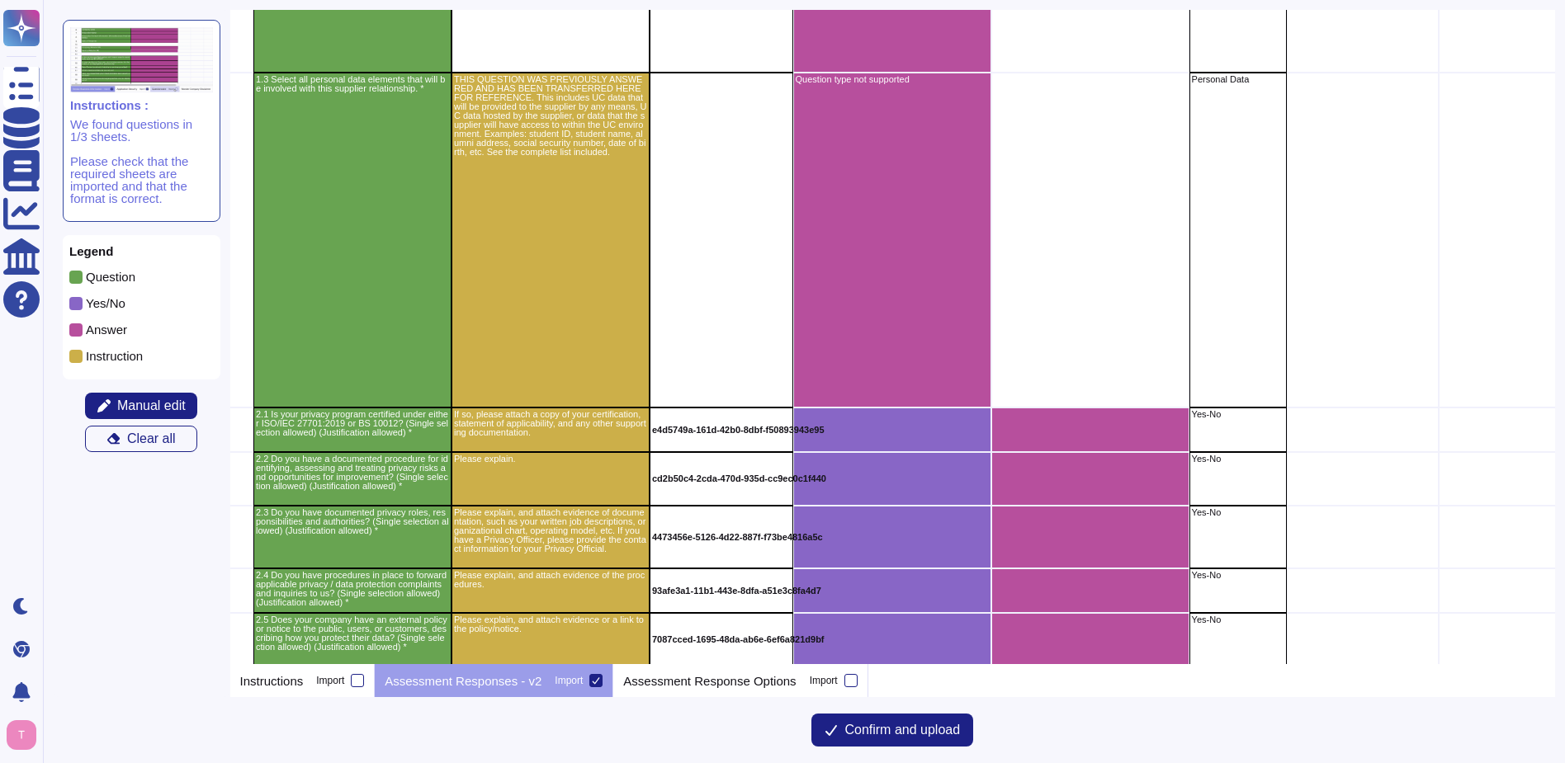
scroll to position [2239, 36]
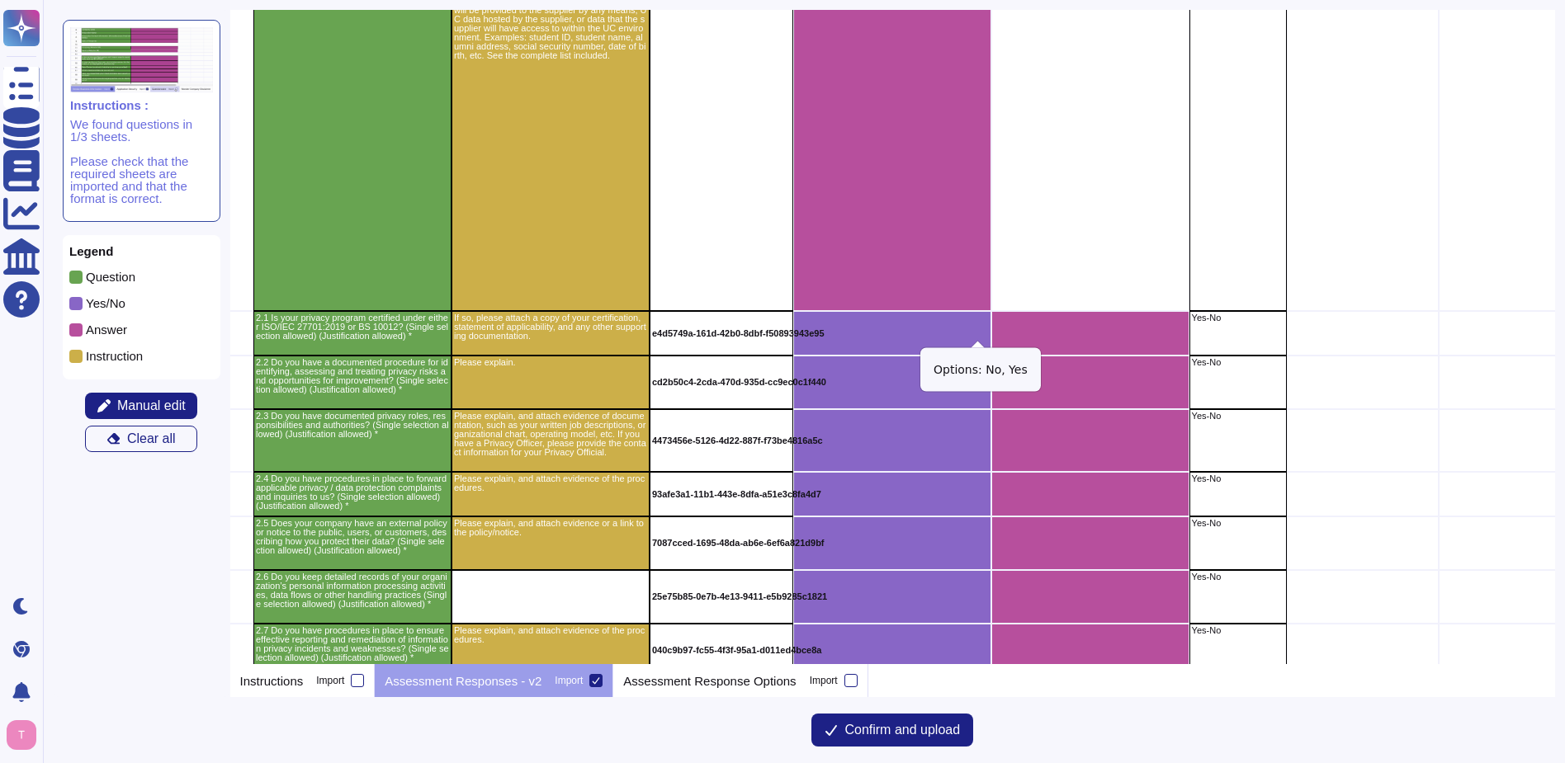
click at [986, 361] on icon "grid" at bounding box center [1171, 546] width 370 height 370
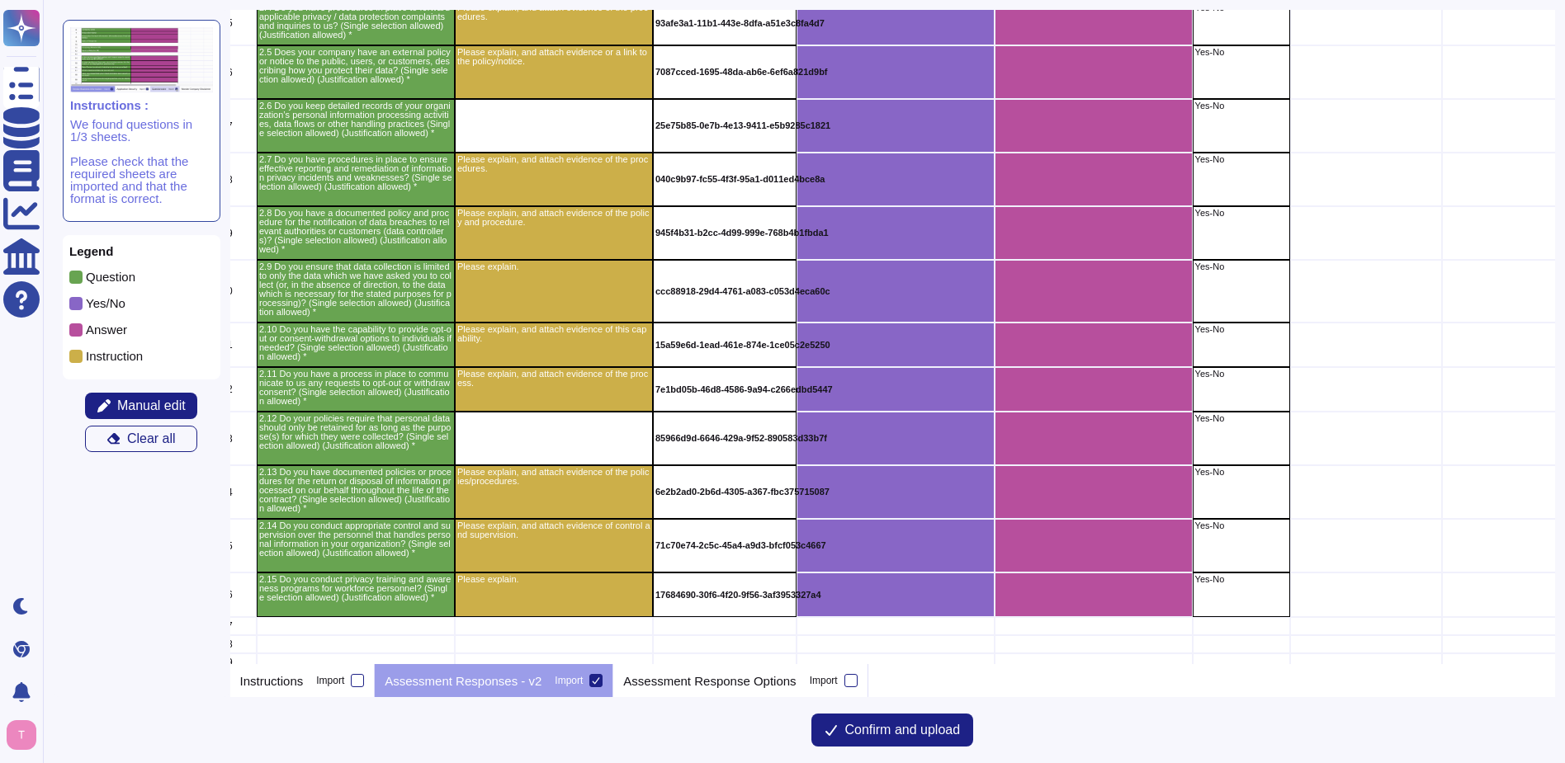
scroll to position [2717, 33]
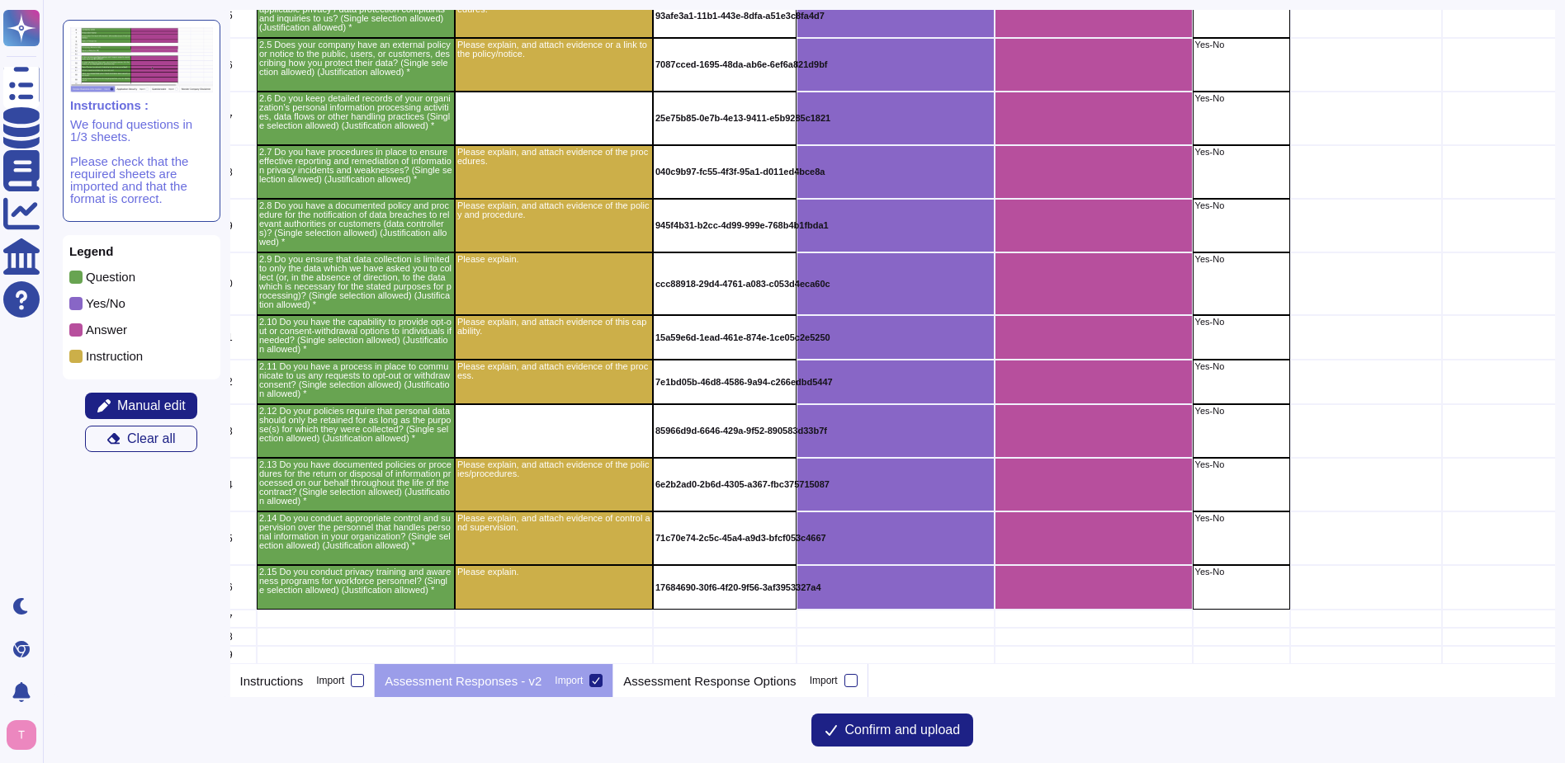
click at [721, 580] on div "grid" at bounding box center [725, 587] width 144 height 45
click at [655, 588] on p "17684690-30f6-4f20-9f56-3af3953327a4" at bounding box center [655, 587] width 0 height 9
click at [678, 682] on p "Assessment Response Options" at bounding box center [709, 681] width 172 height 12
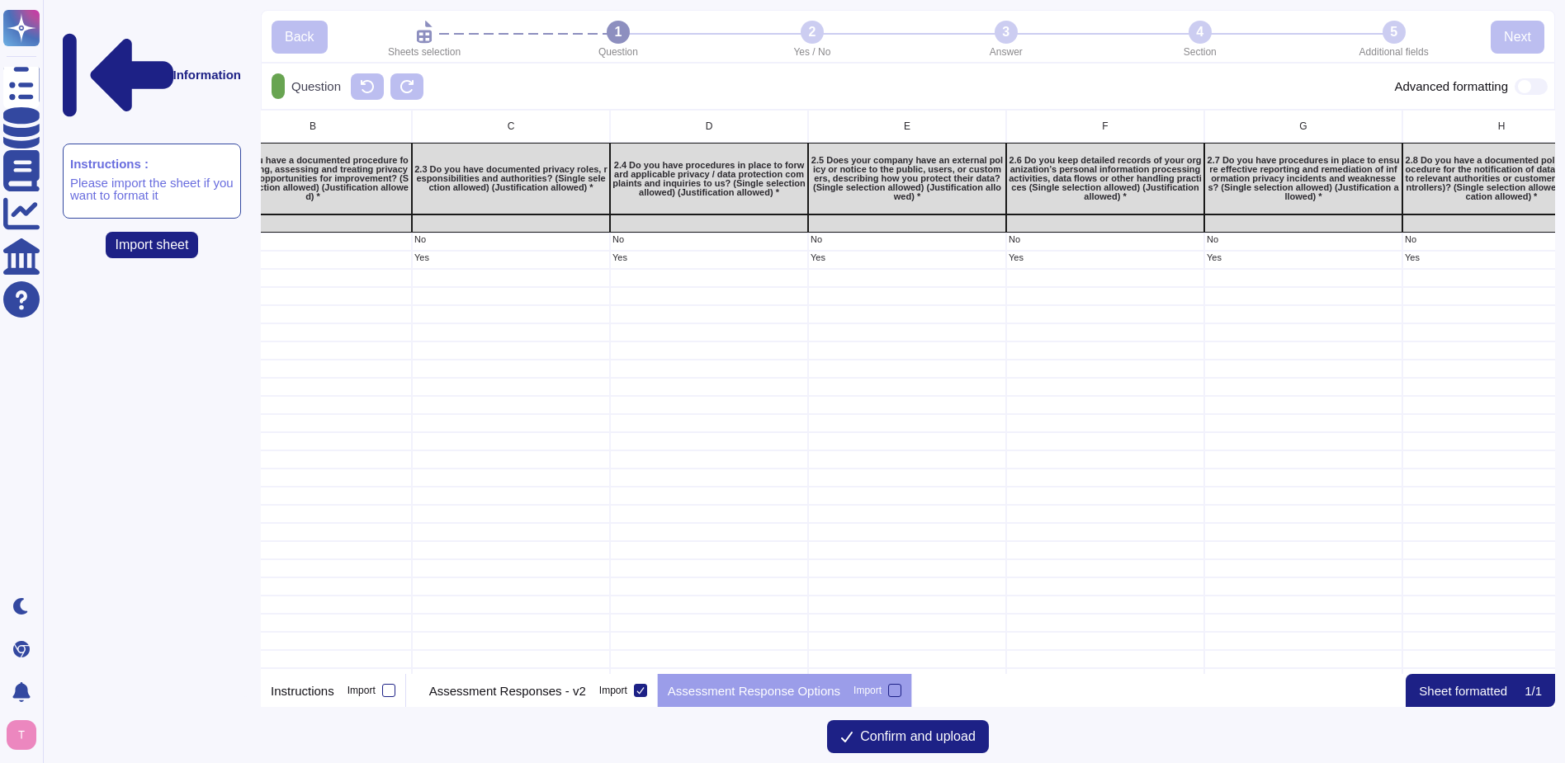
scroll to position [0, 0]
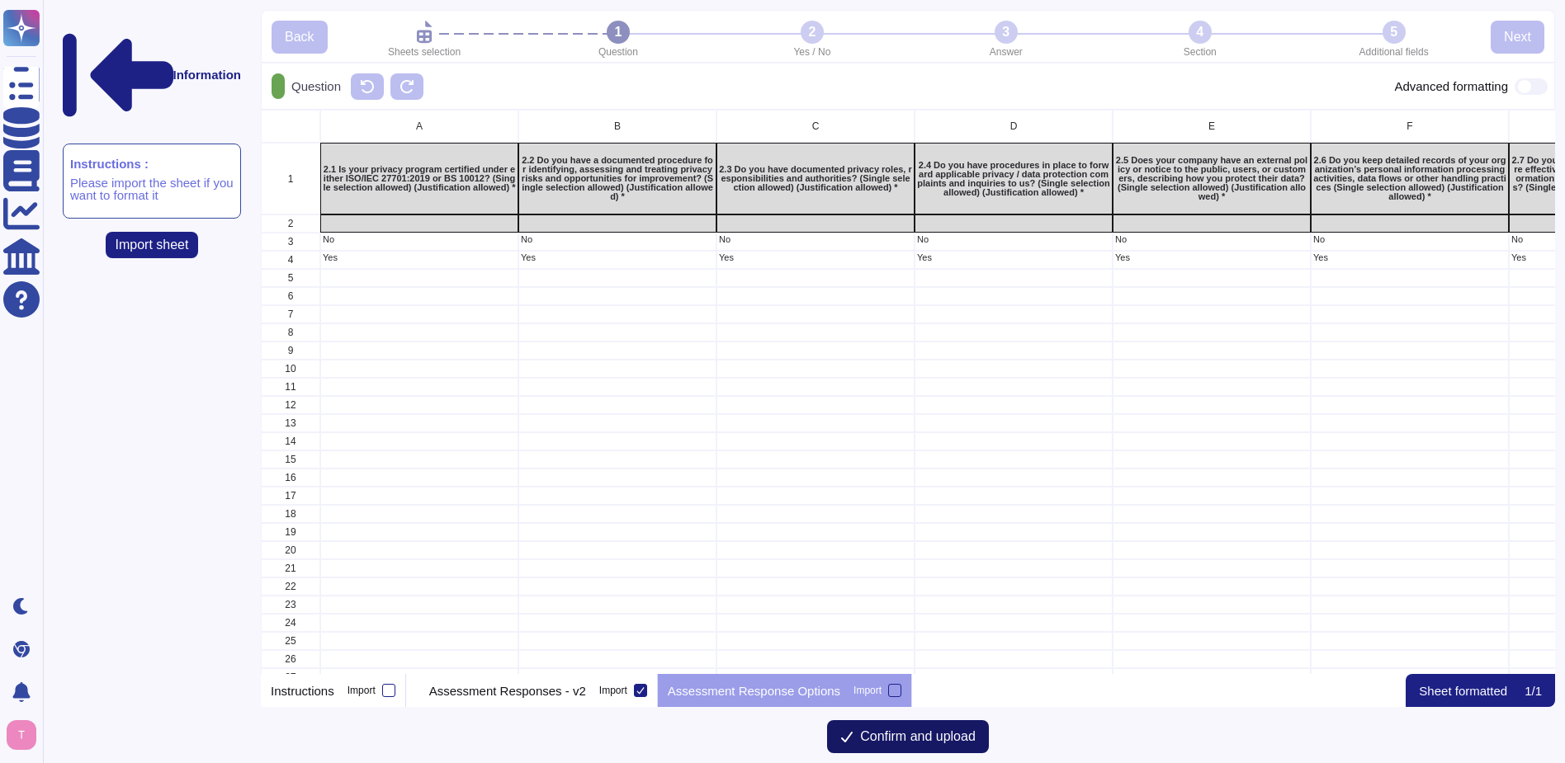
click at [855, 738] on button "Confirm and upload" at bounding box center [908, 736] width 162 height 33
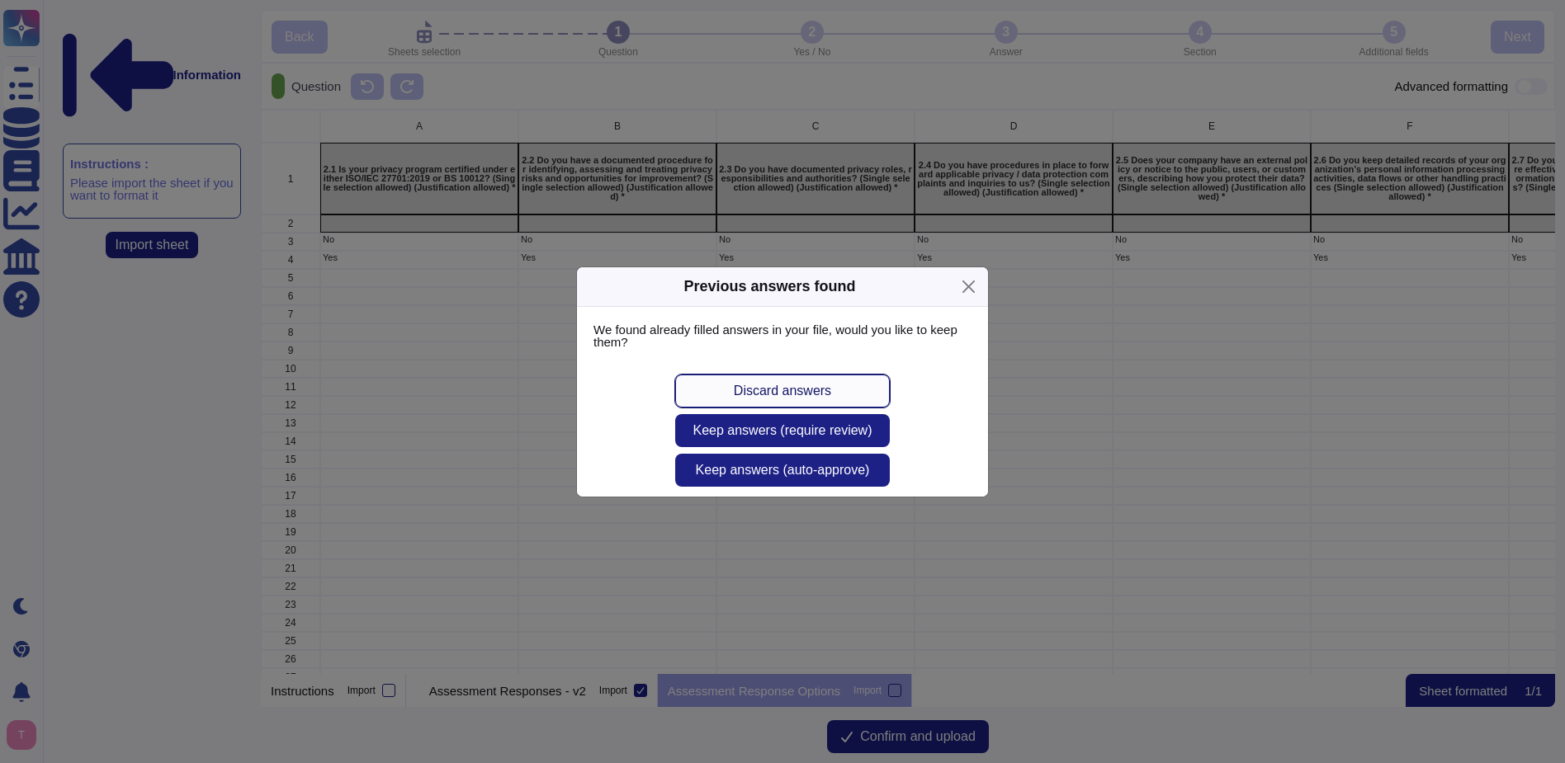
click at [837, 388] on button "Discard answers" at bounding box center [782, 391] width 215 height 33
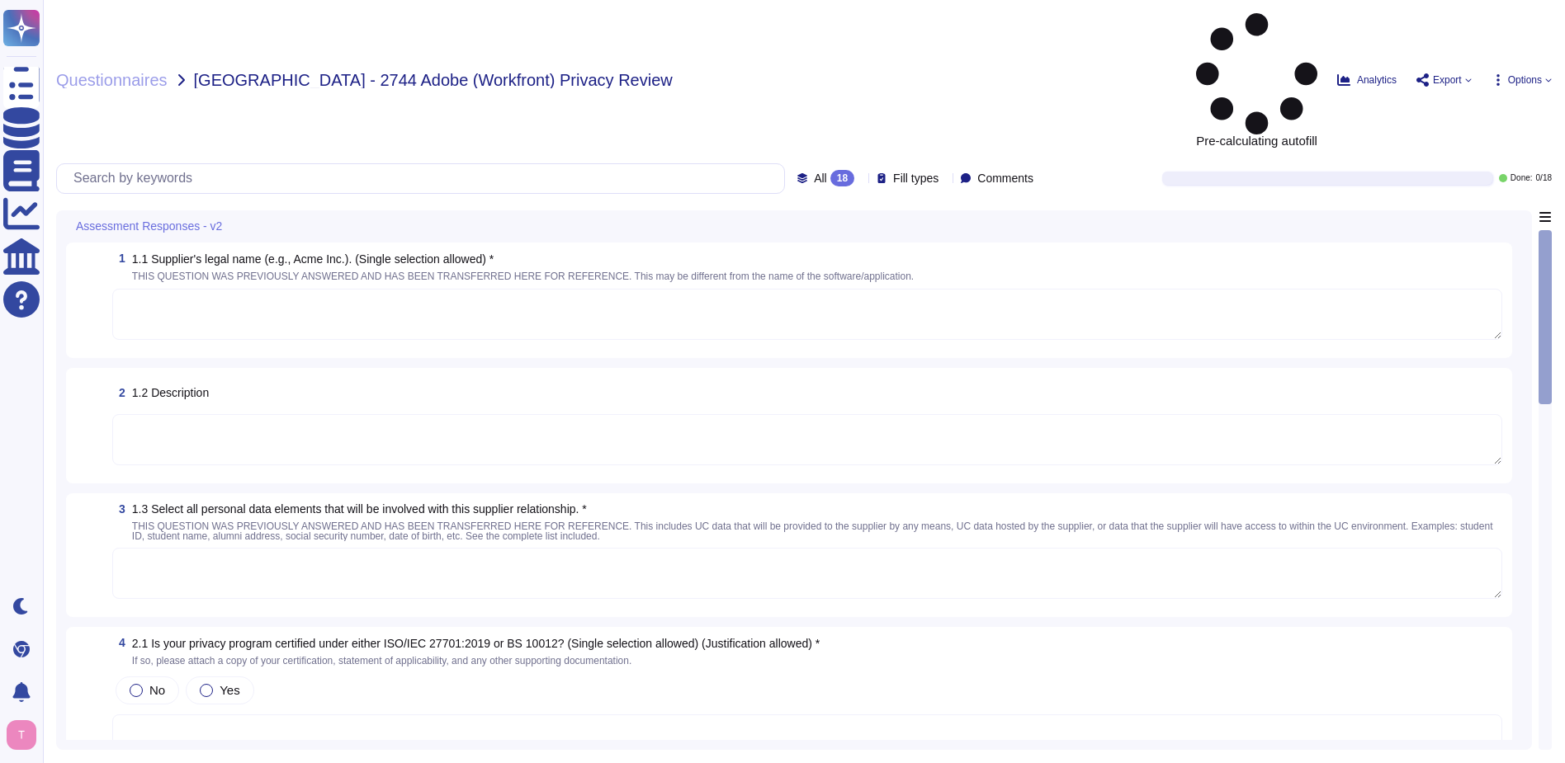
click at [904, 172] on span "Fill types" at bounding box center [915, 178] width 45 height 12
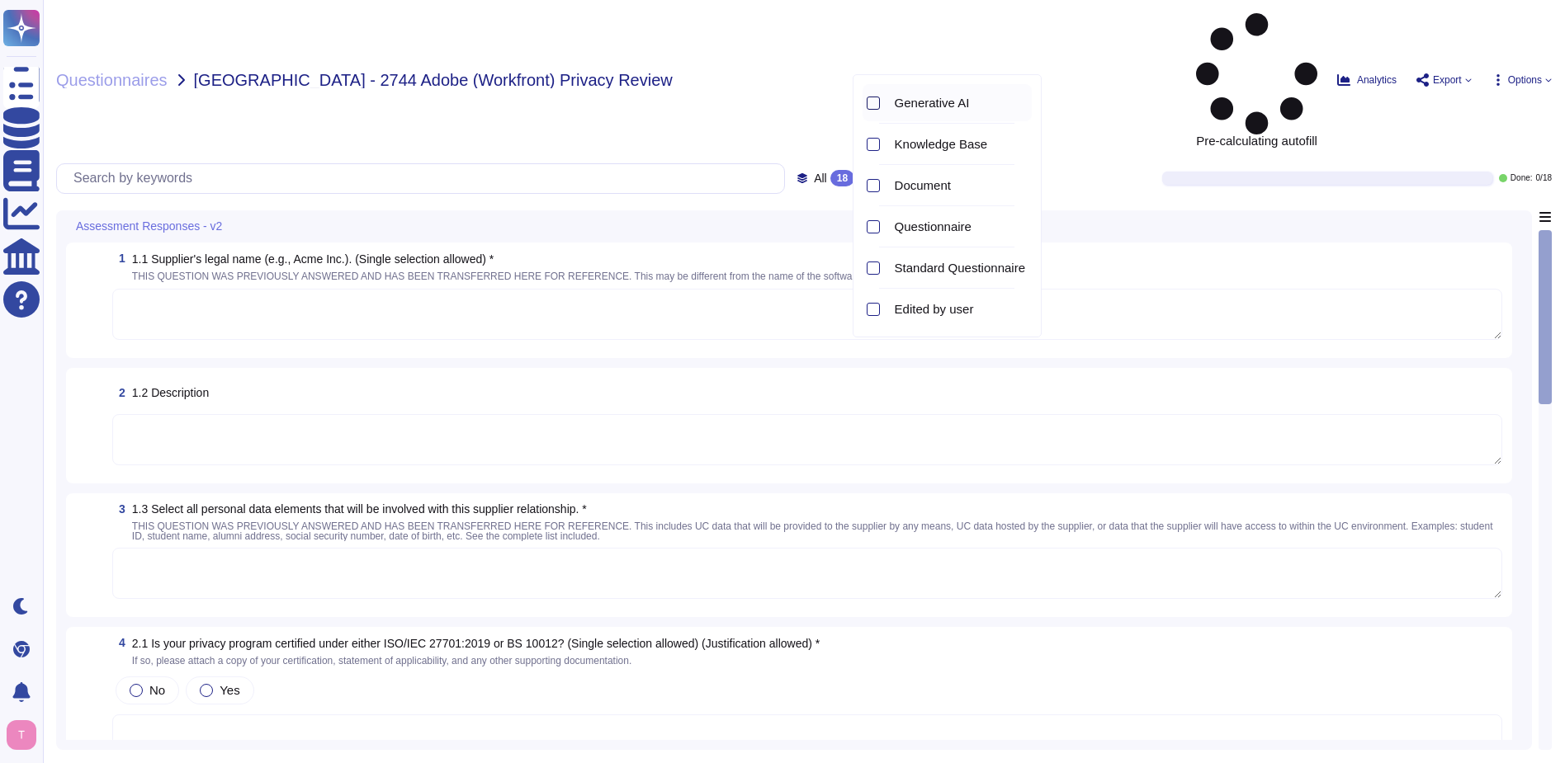
click at [872, 99] on div at bounding box center [872, 103] width 13 height 13
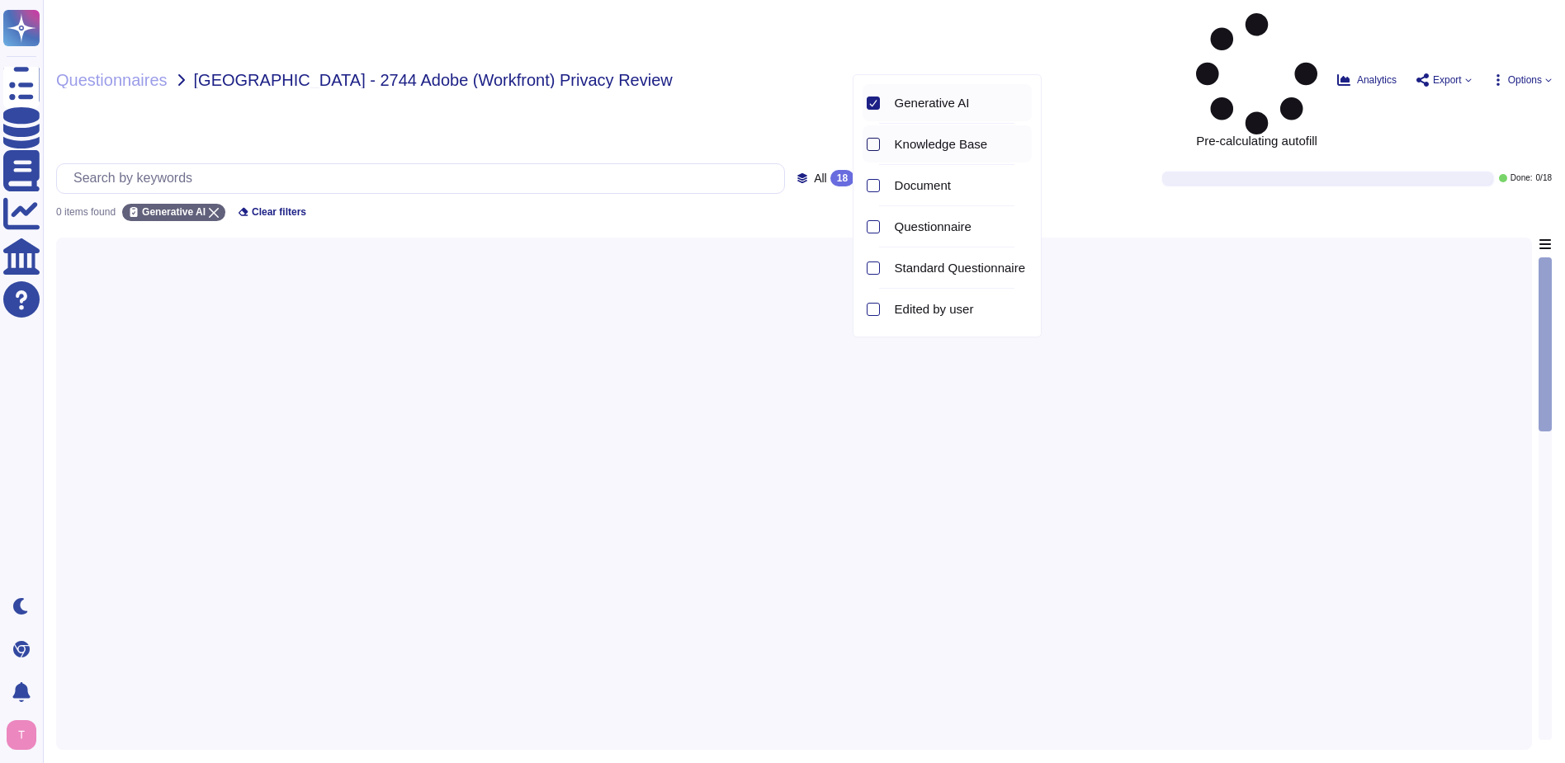
click at [875, 144] on div at bounding box center [872, 144] width 13 height 13
click at [871, 183] on div at bounding box center [872, 185] width 13 height 13
click at [875, 226] on div at bounding box center [872, 226] width 13 height 13
click at [871, 262] on div at bounding box center [872, 268] width 13 height 13
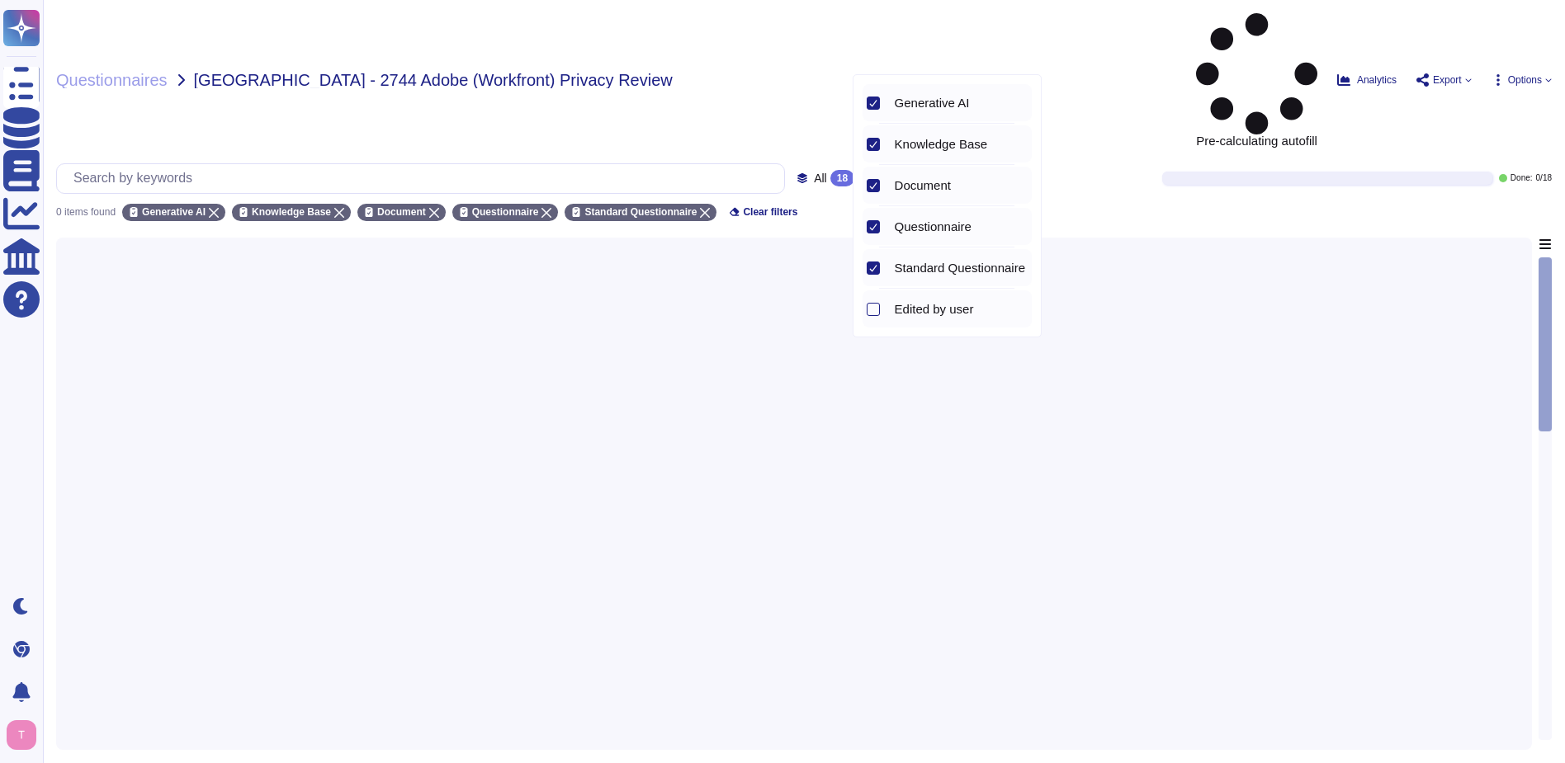
click at [876, 300] on div at bounding box center [870, 308] width 17 height 37
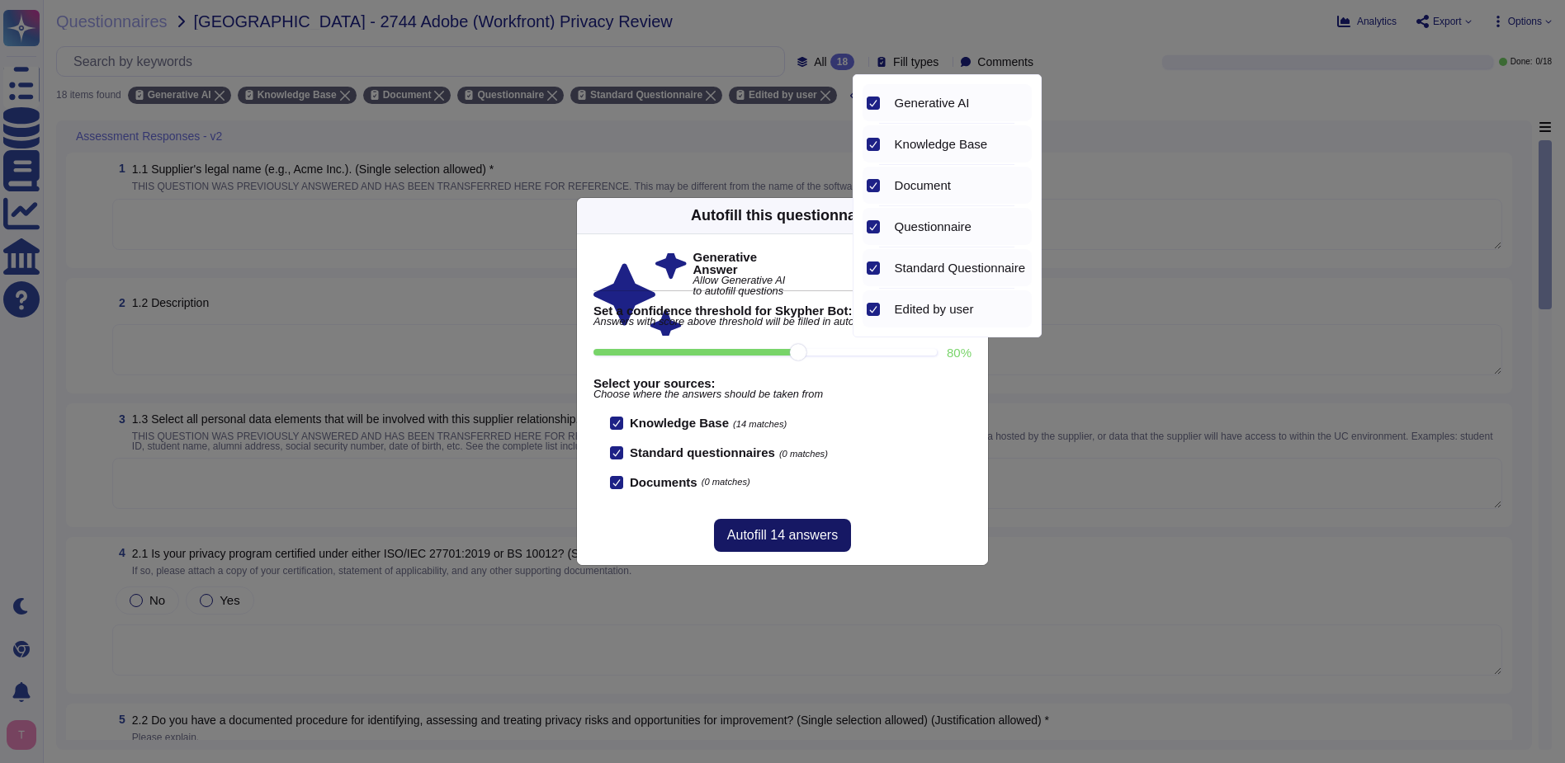
click at [739, 533] on span "Autofill 14 answers" at bounding box center [782, 535] width 111 height 13
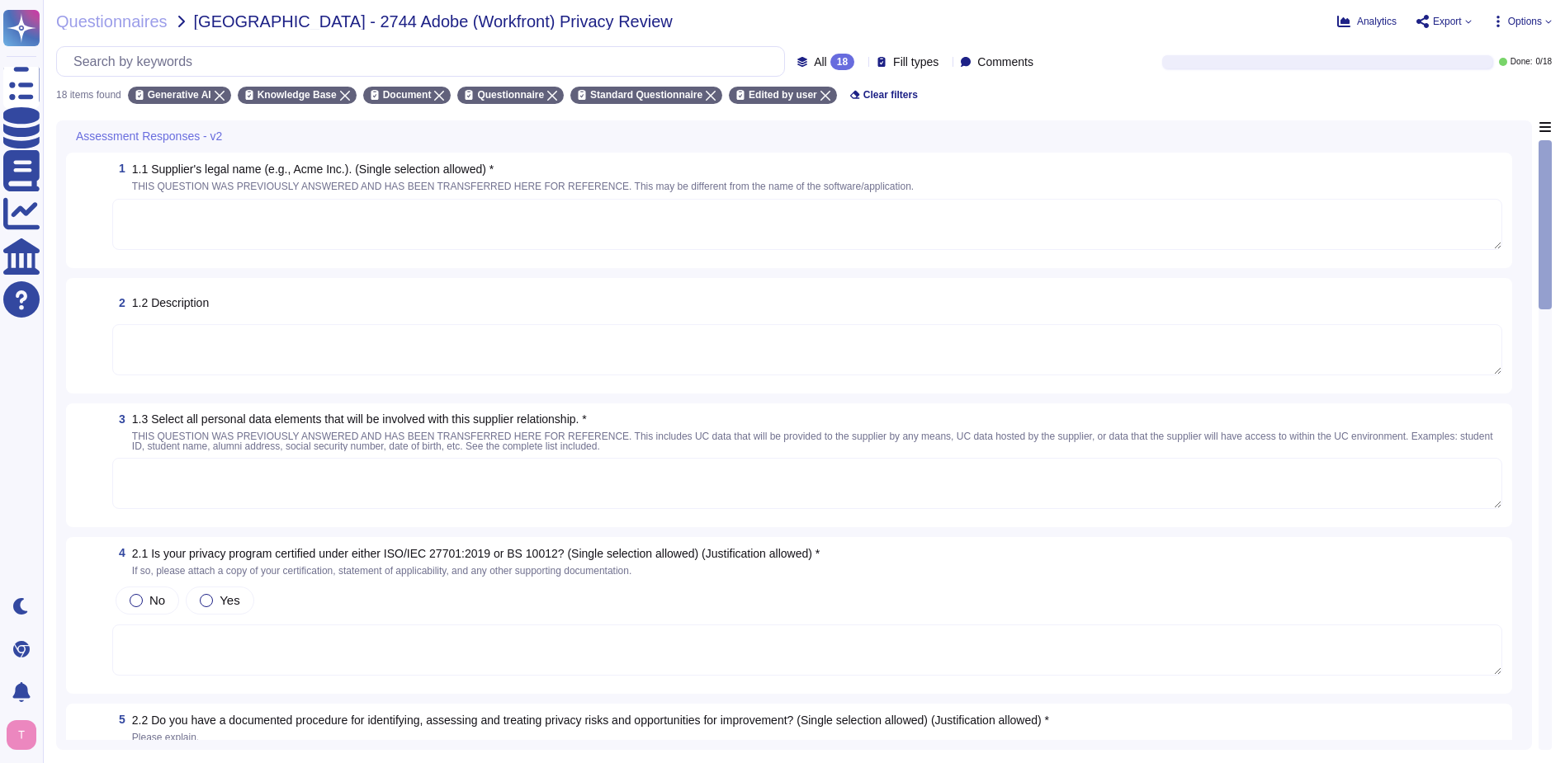
type textarea "Adobe Inc."
type textarea "Founded in [DATE], Adobe Inc. is one of the largest and most diversified softwa…"
type textarea "The likelihood and impact associated with inherent and residual risk are determ…"
type textarea "Roles and responsibilities for the governance of Information Security within Ad…"
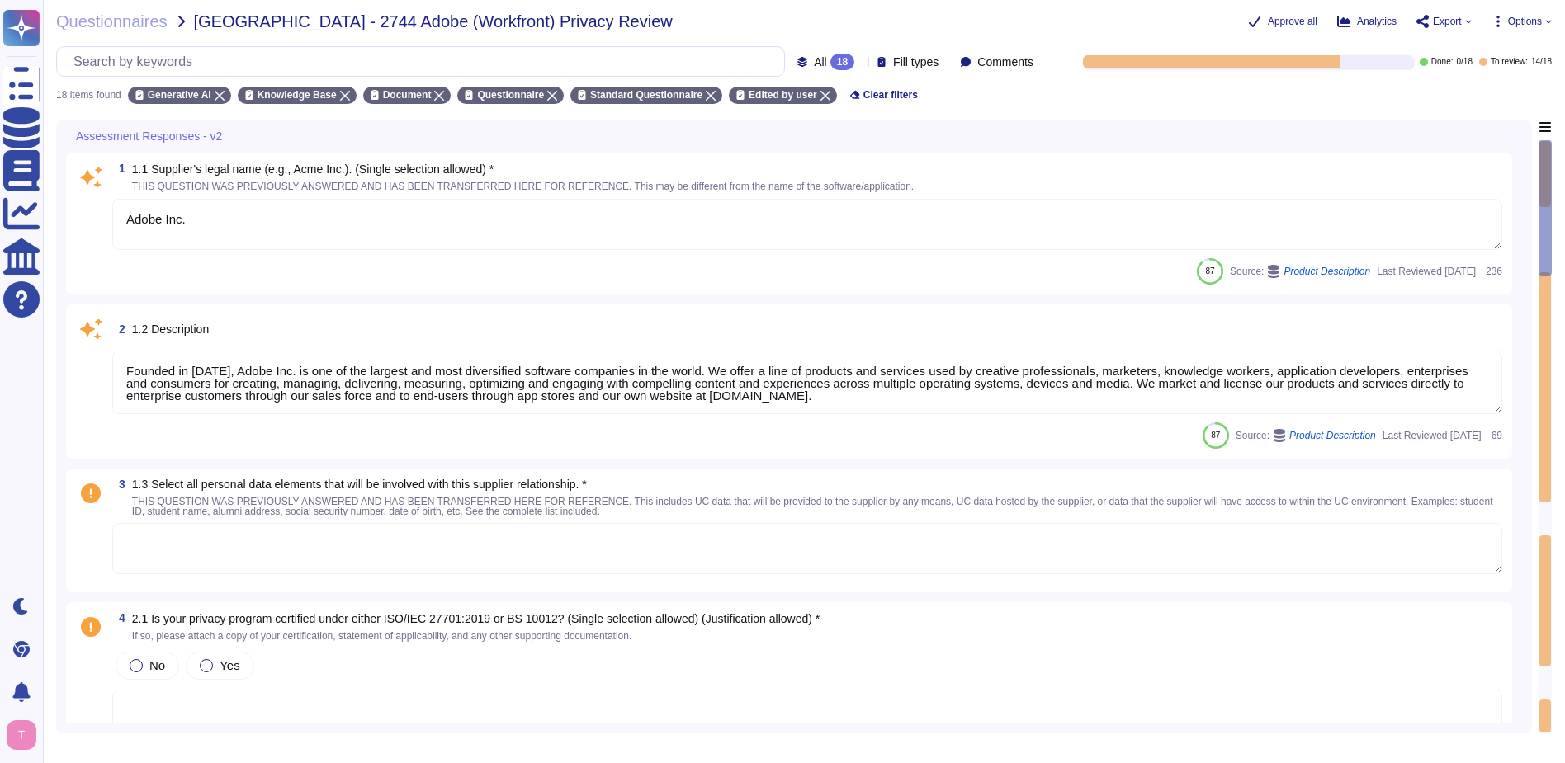
scroll to position [2, 0]
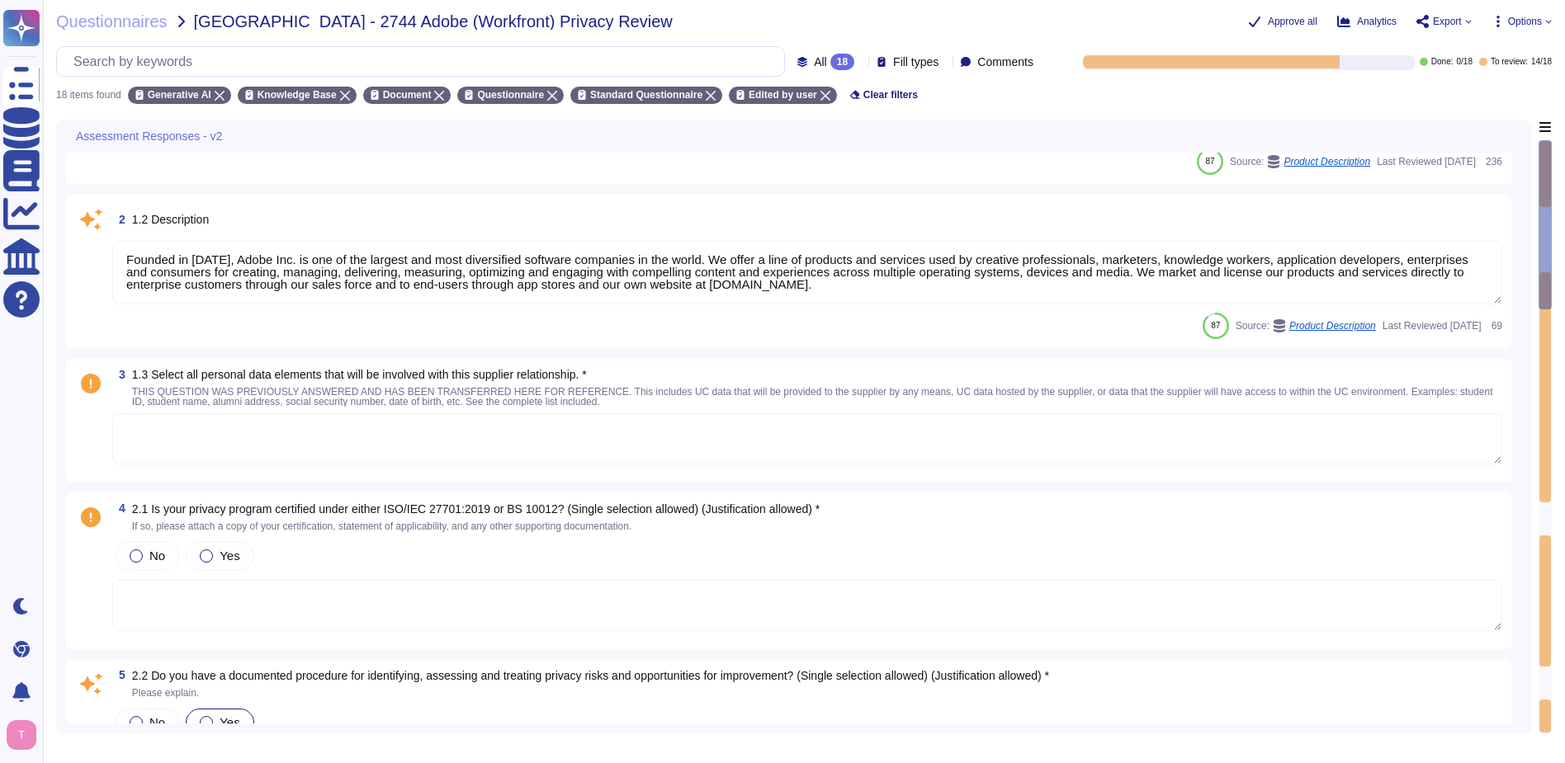
type textarea "If you have a privacy question, concern, or request, please fill out a privacy …"
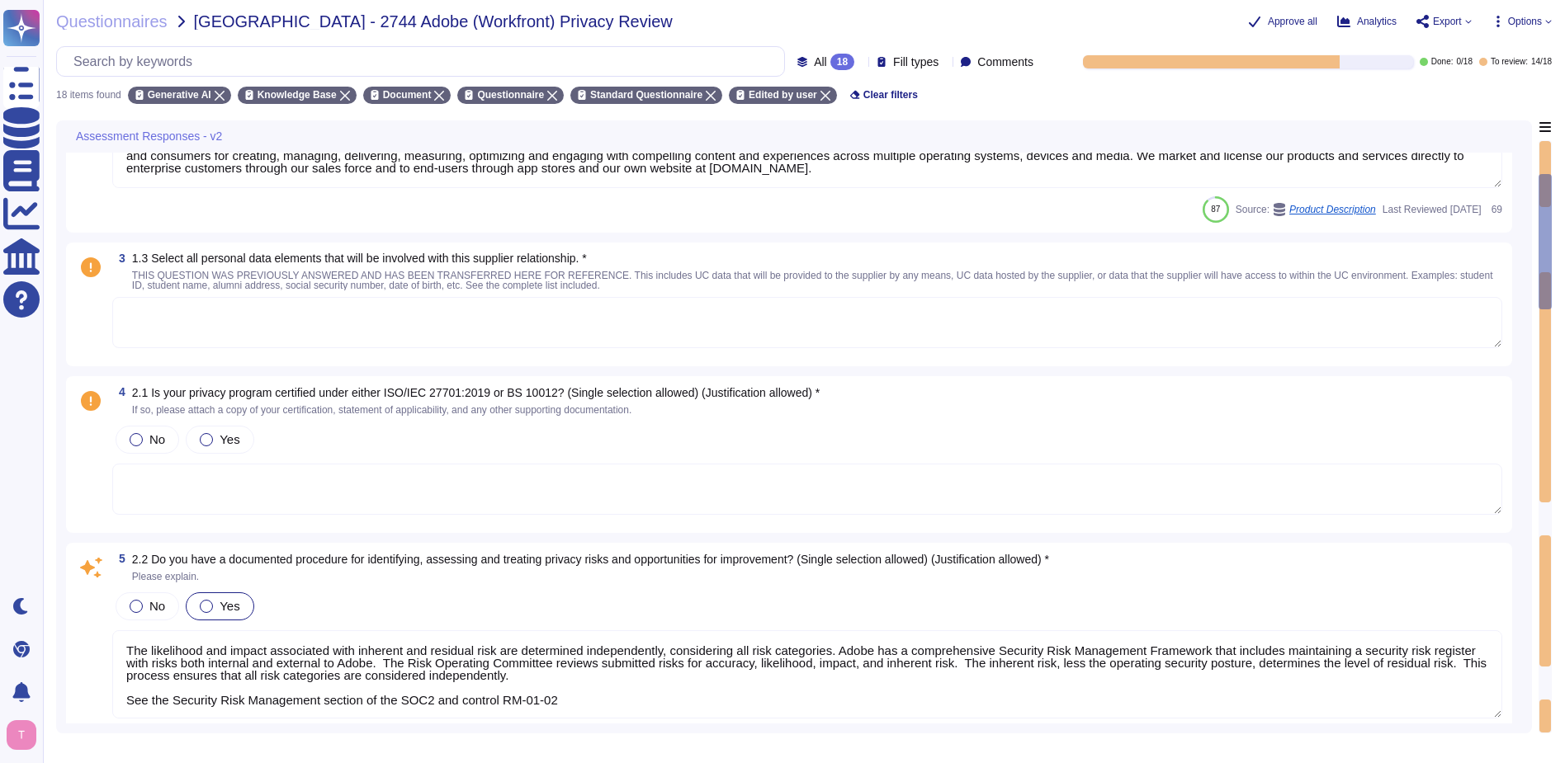
scroll to position [237, 0]
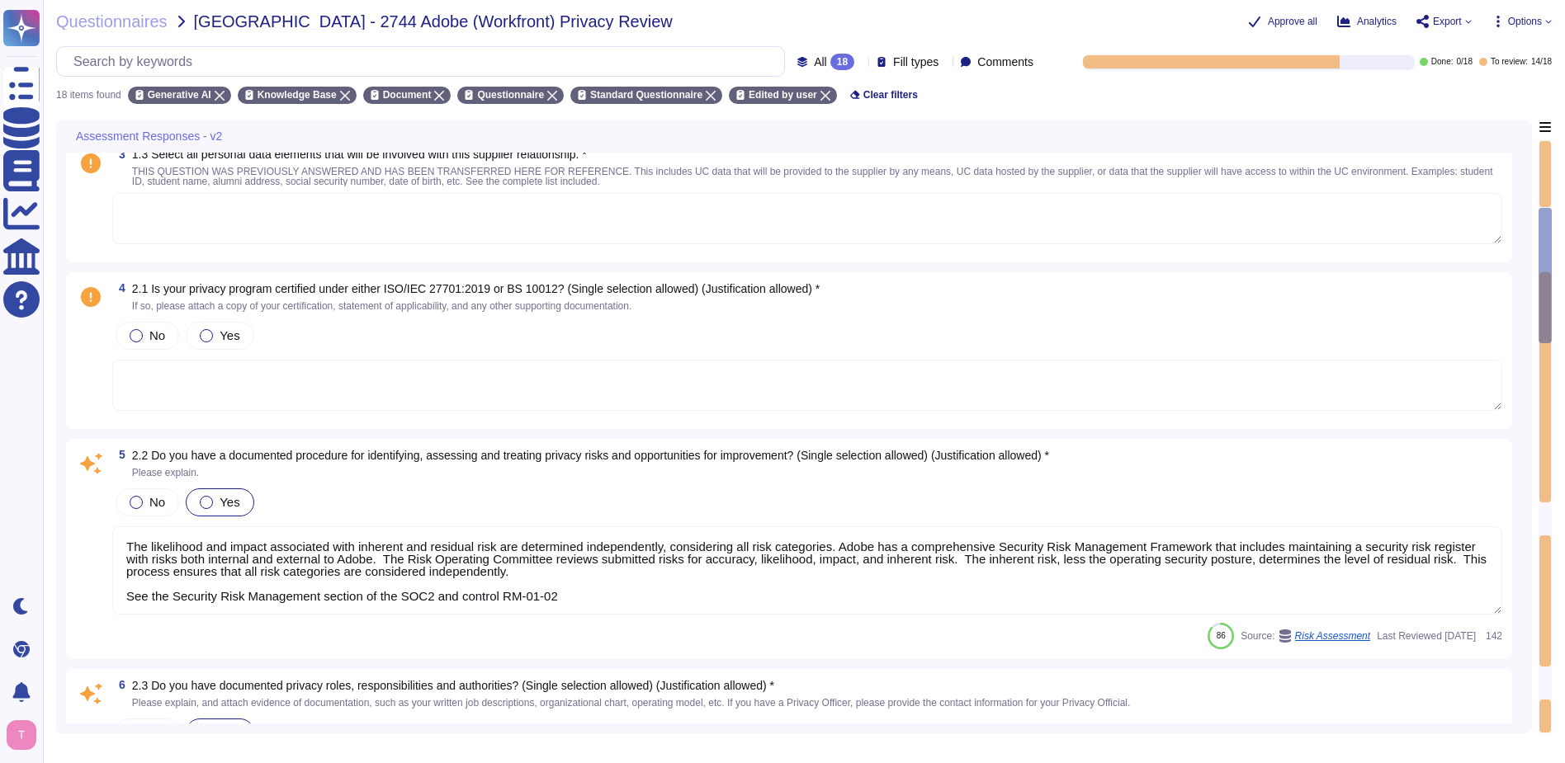
type textarea "Refer to Adobe's privacy policy is available here: [URL][DOMAIN_NAME]"
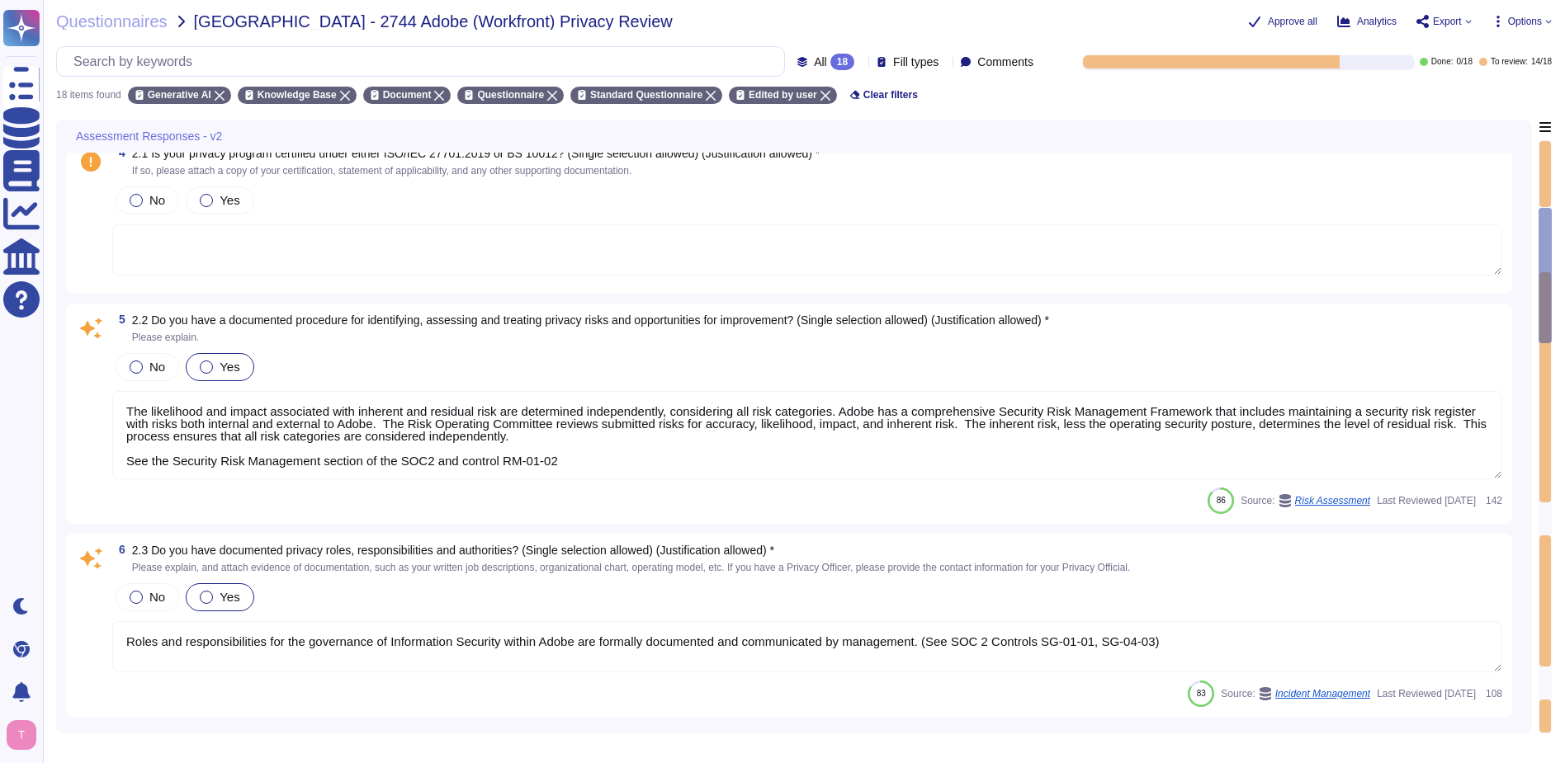
scroll to position [466, 0]
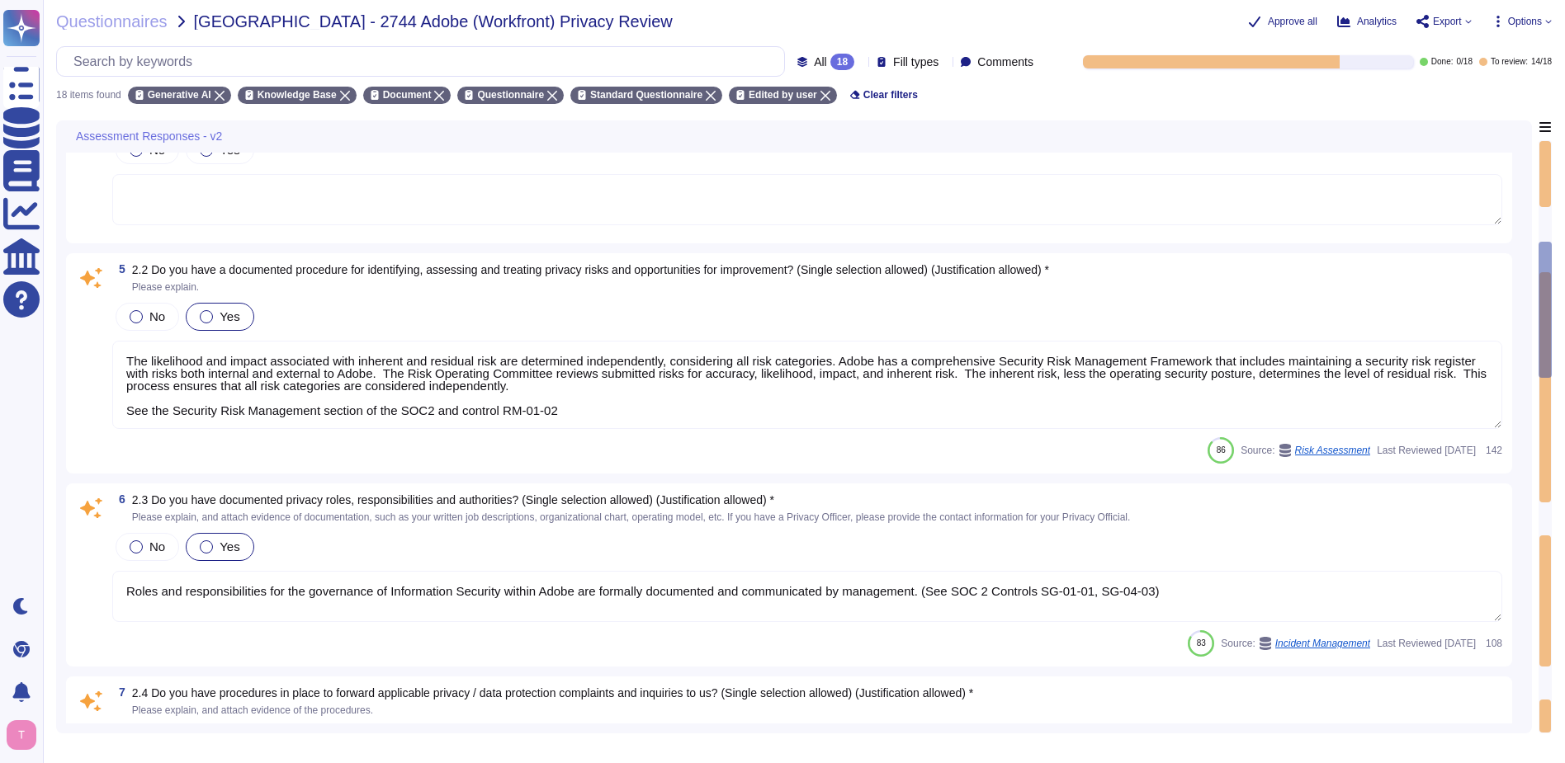
type textarea "The Adobe Article 30 Records are updated and maintained on an ongoing basis and…"
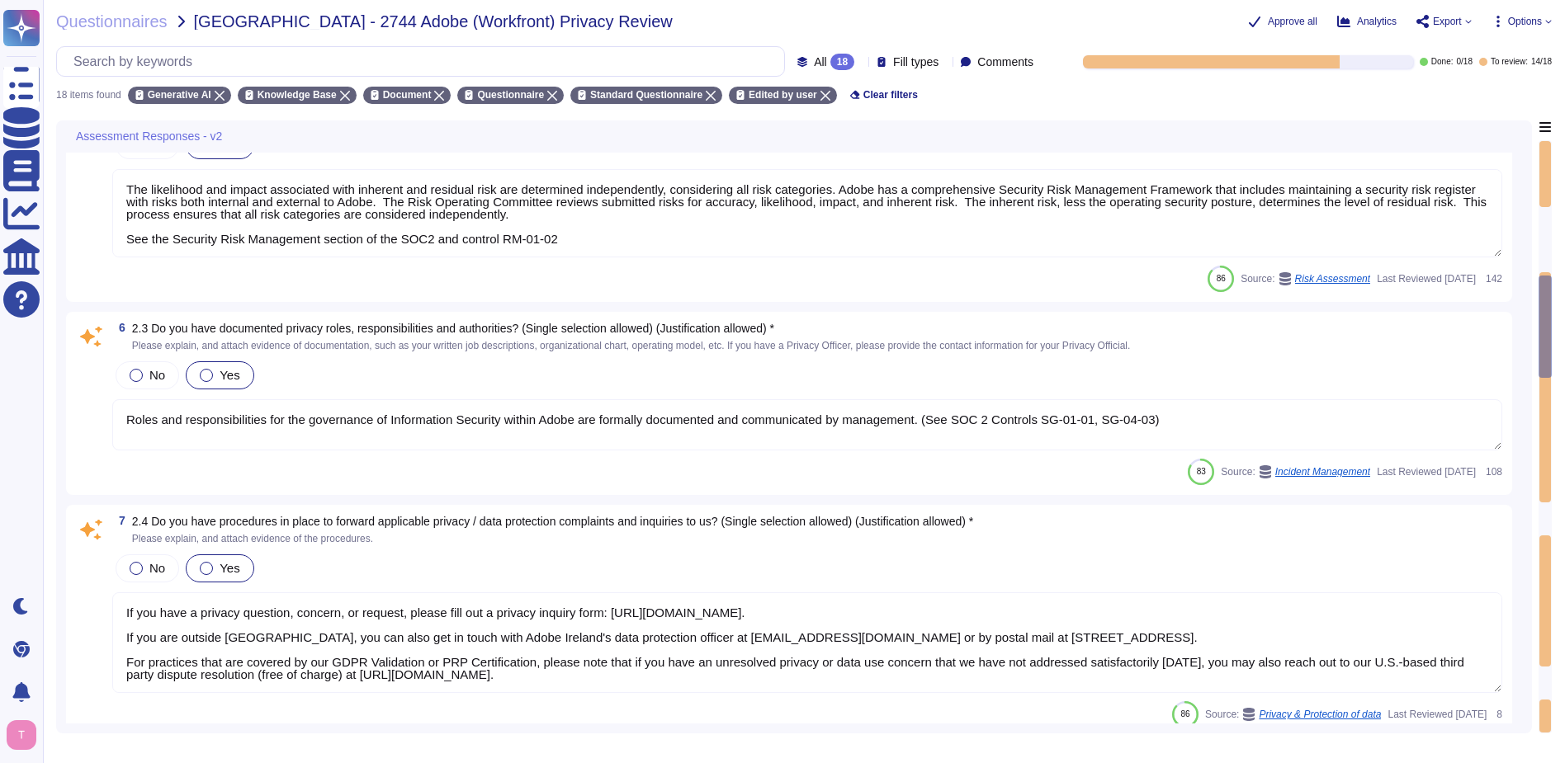
type textarea "Adobe records all incidents reported of injury, illness, diseases, etc. in a ca…"
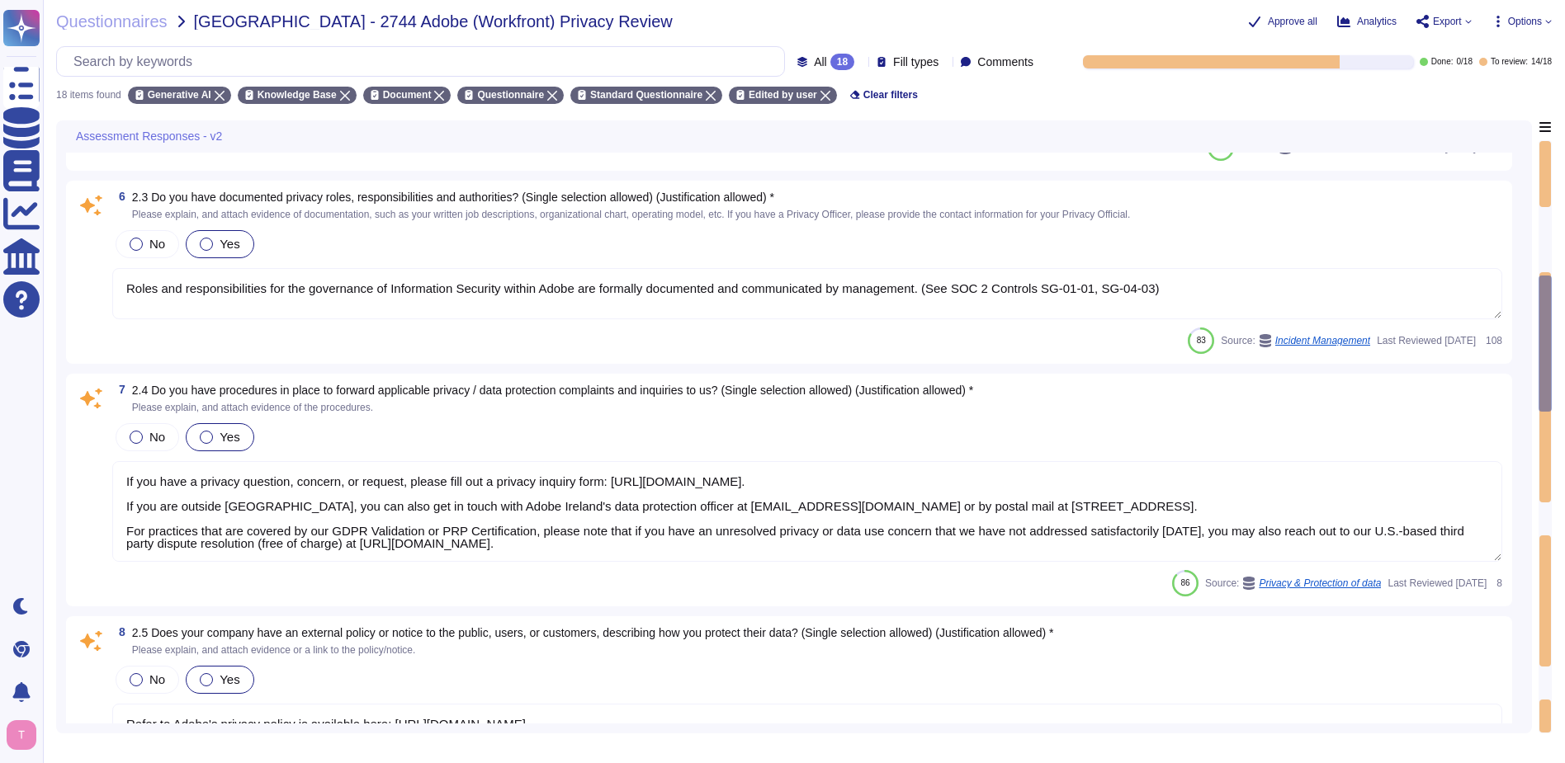
scroll to position [2, 0]
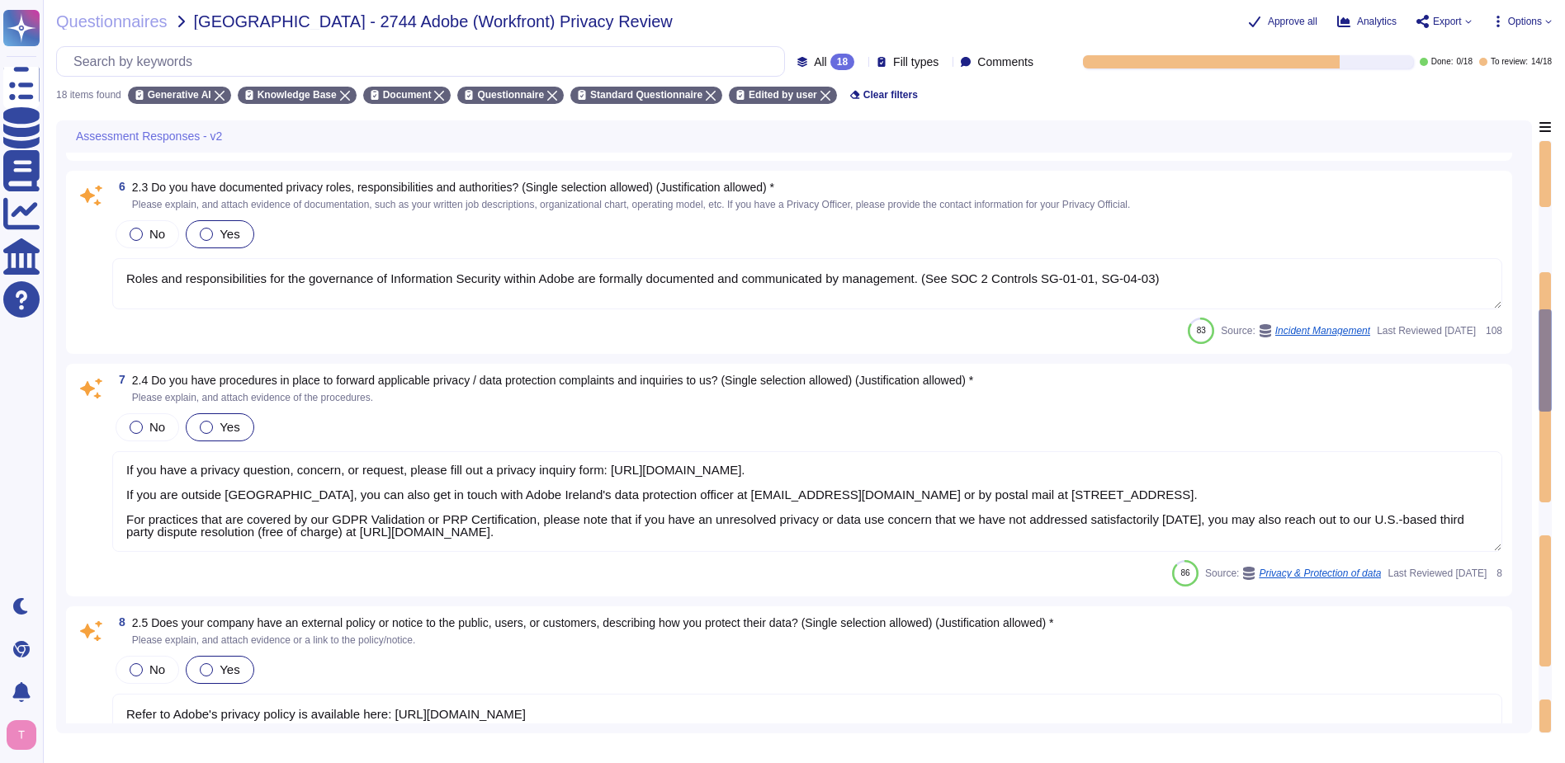
type textarea "Adobe has a documented procedure to promptly report data breaches to customers,…"
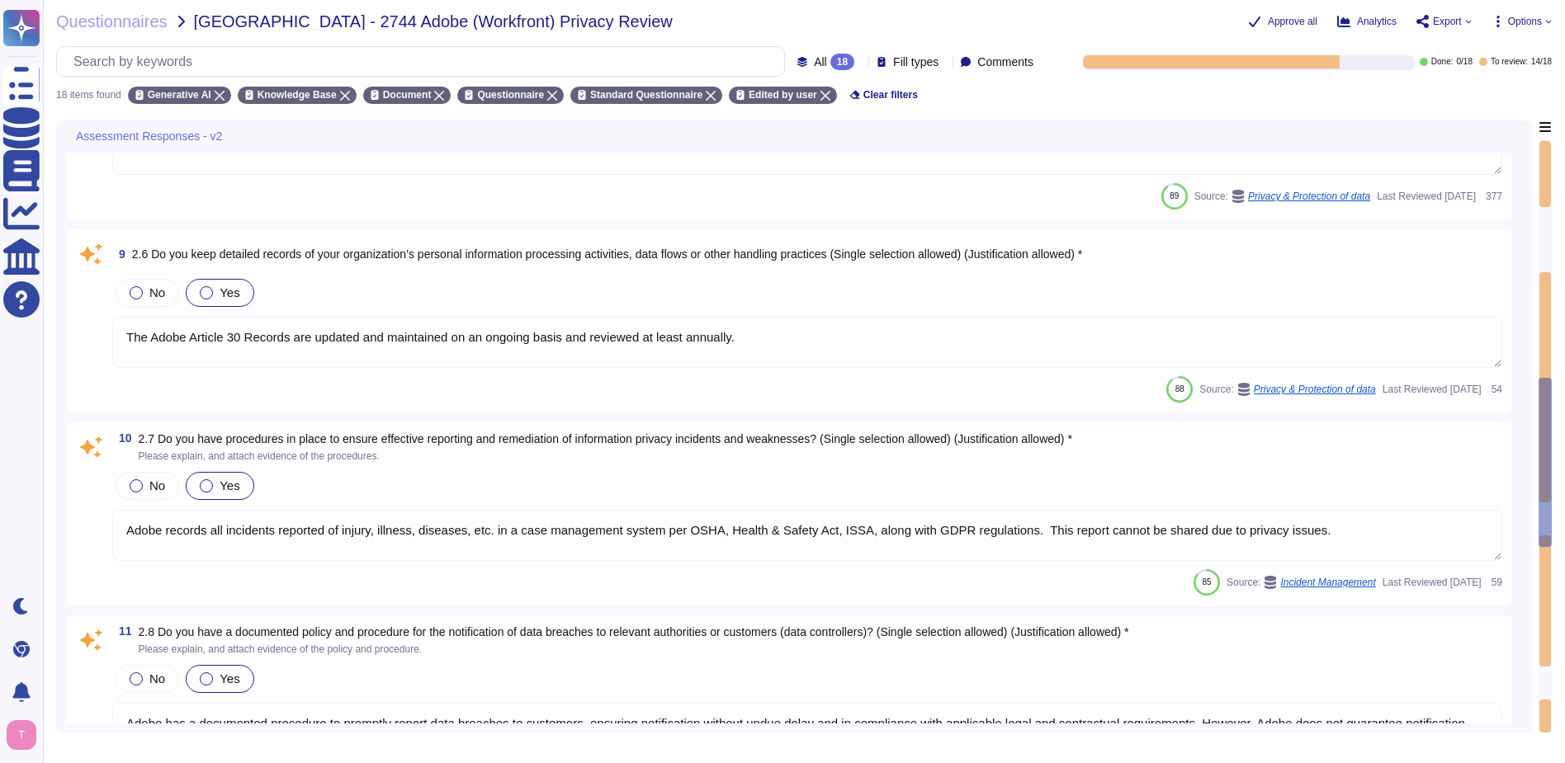
type textarea "Adobe provides several opt-outs to our customers. See the “Your Privacy Choices…"
type textarea "The Adobe Privacy Policy describes the privacy practices across the organizatio…"
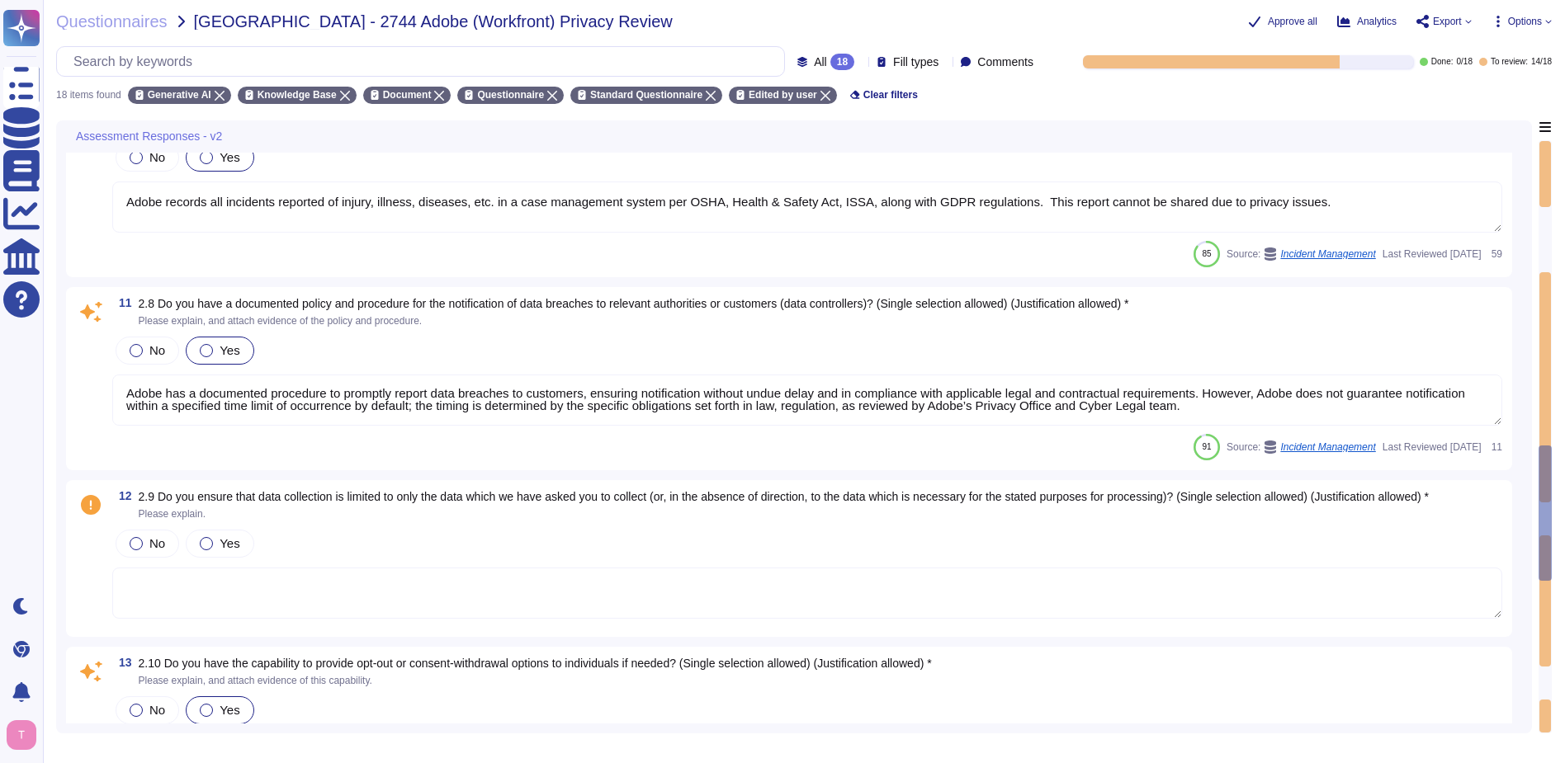
type textarea "Data retention is defined in the agreements, including all applicable PSLTs (Pr…"
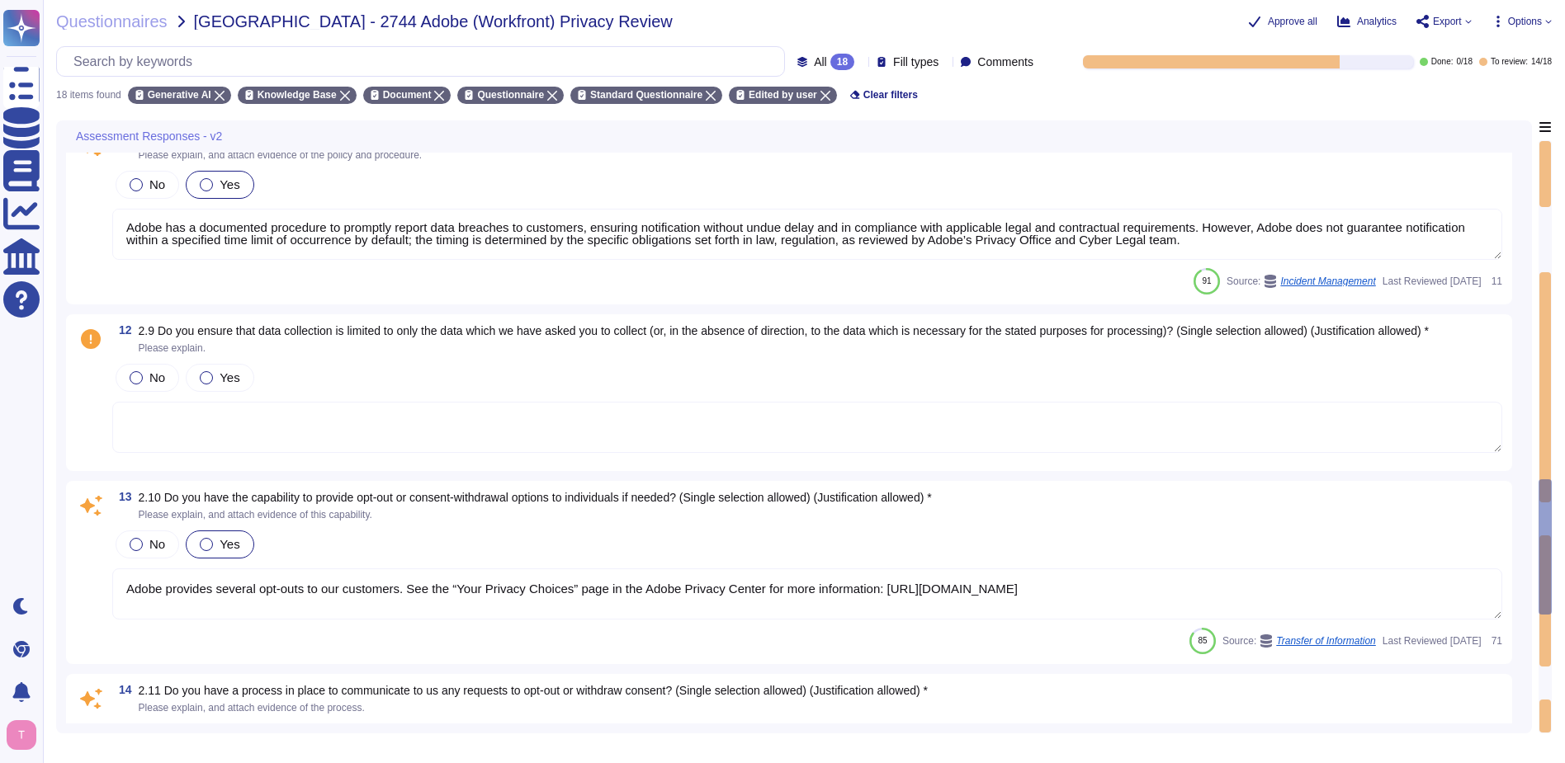
type textarea "Lore ipsu dolors am con adip elitseddo eiusmo. Temp incididun ut laboreet do ma…"
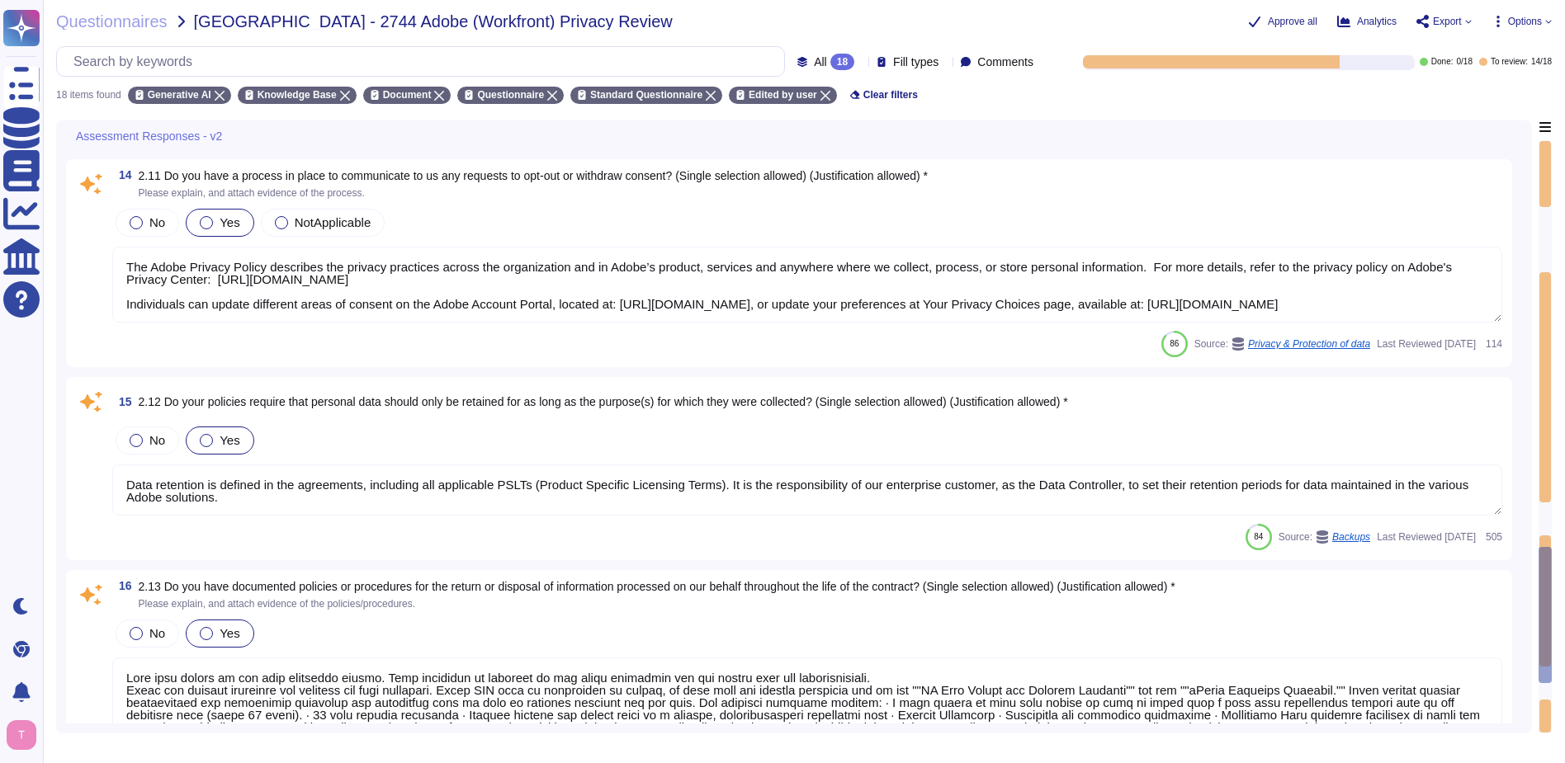
type textarea "Annual privacy awareness training is mandatory for all Adobe Workers. The train…"
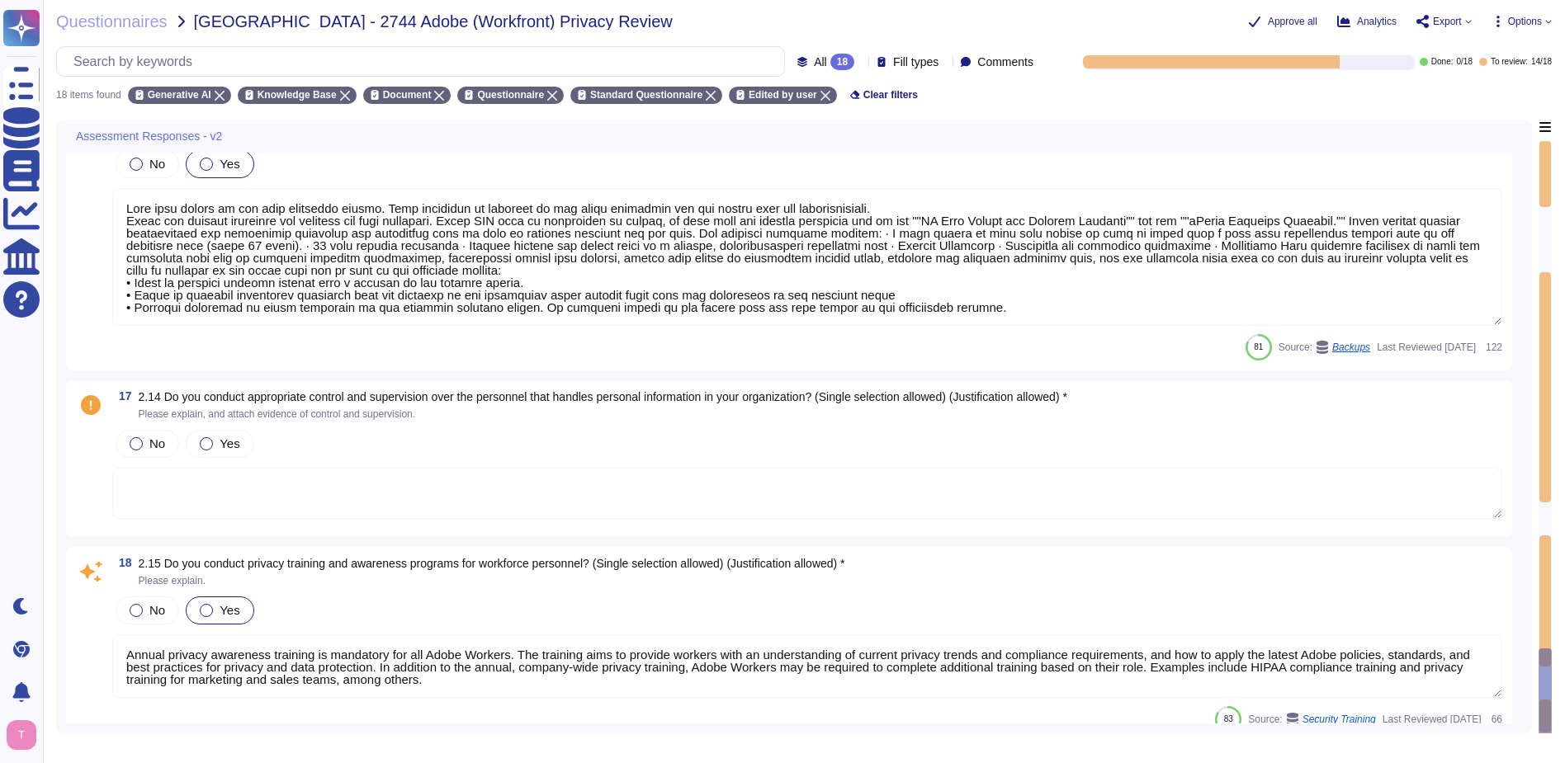
scroll to position [2777, 0]
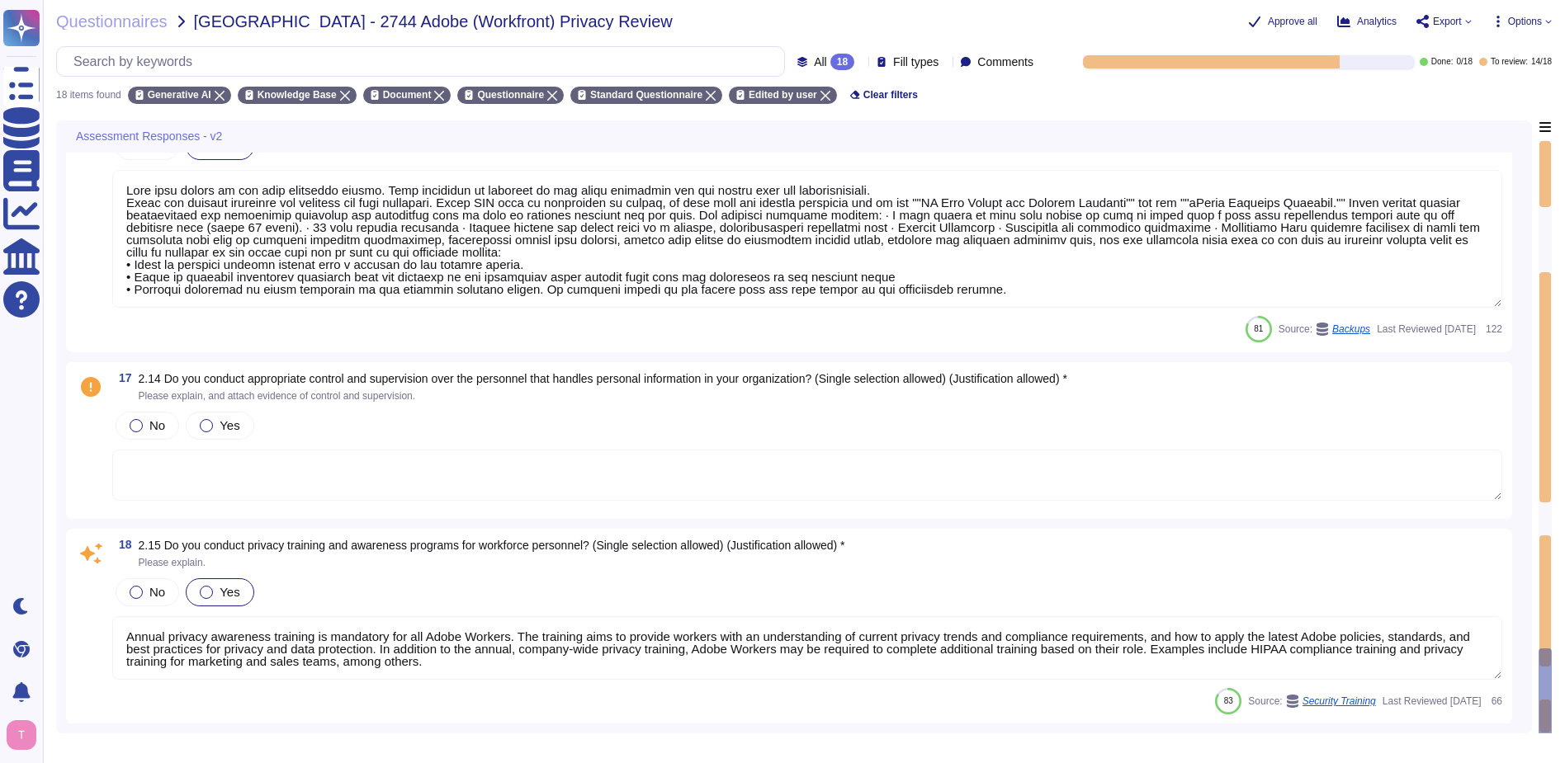
click at [91, 385] on icon at bounding box center [91, 387] width 20 height 20
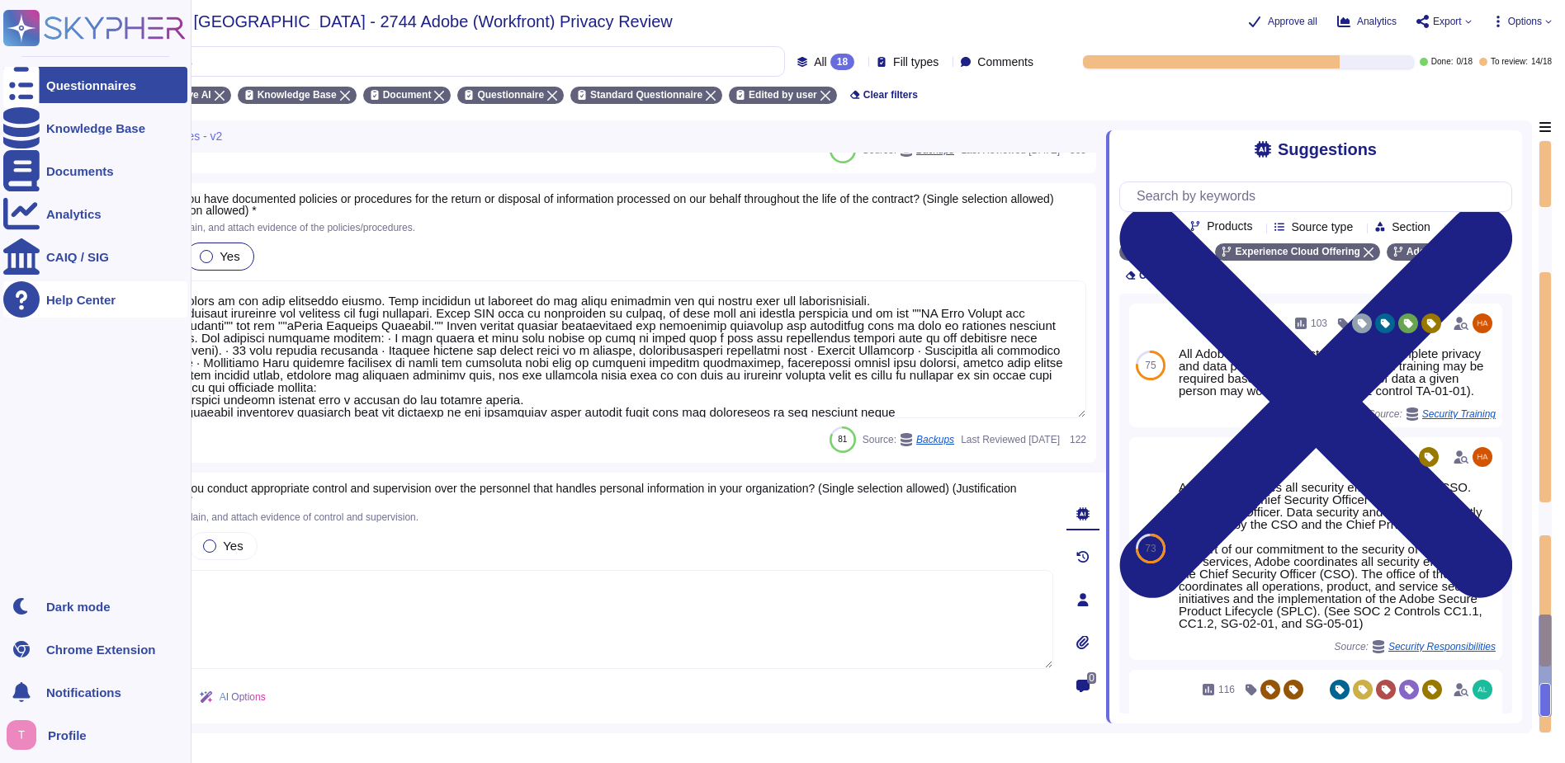
scroll to position [2641, 0]
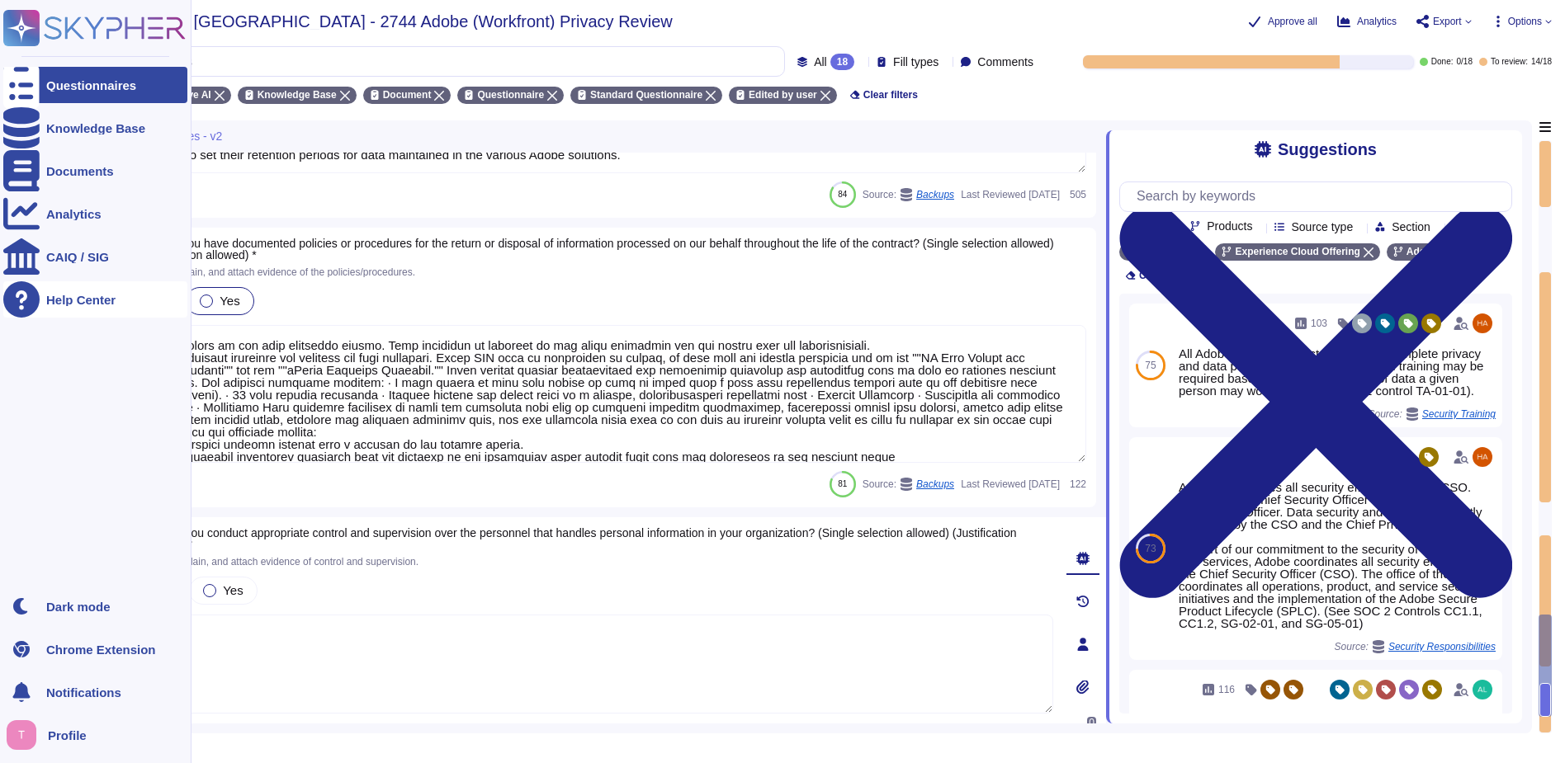
type textarea "Adobe provides several opt-outs to our customers. See the “Your Privacy Choices…"
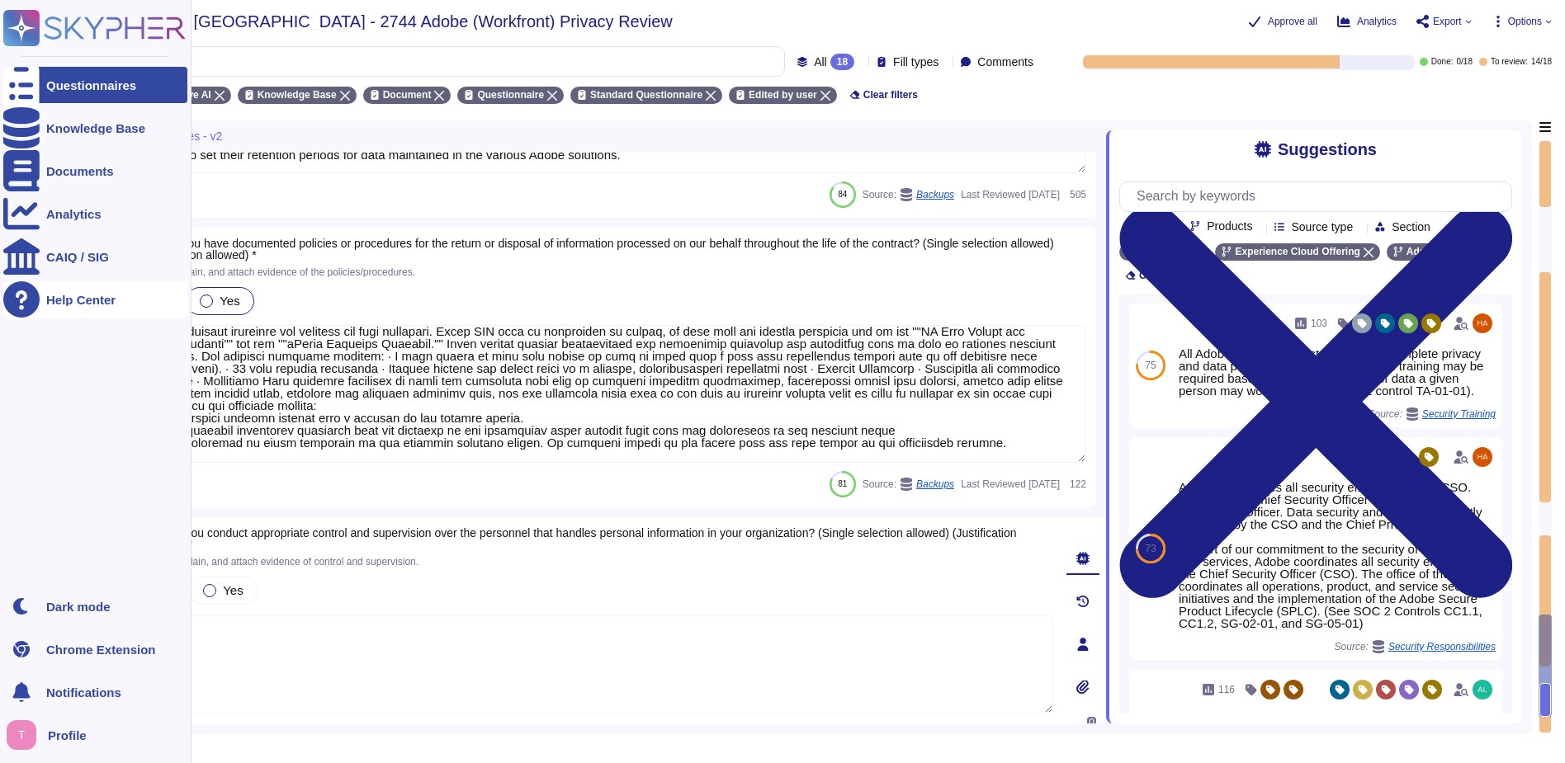
scroll to position [0, 0]
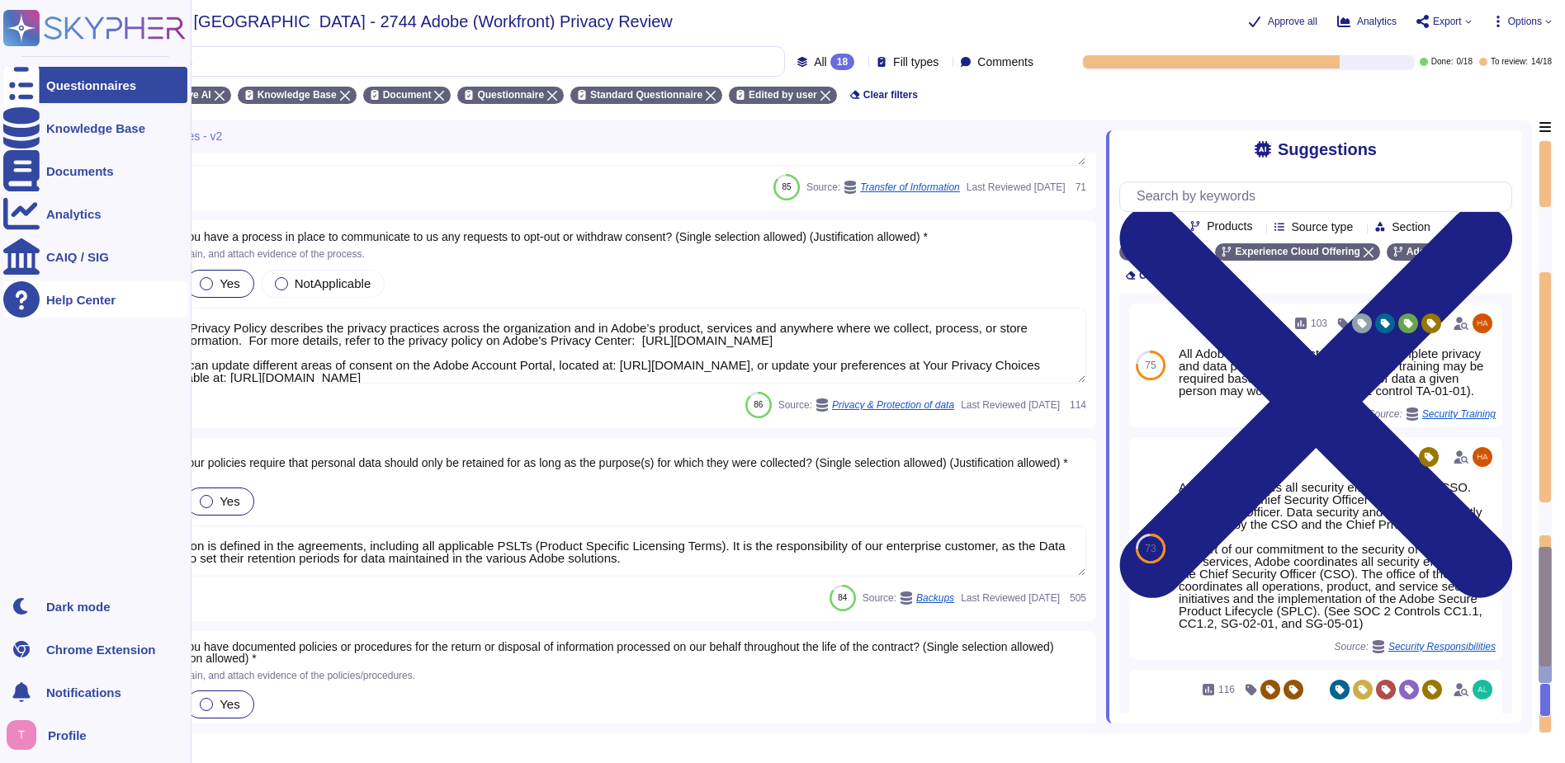
type textarea "Adobe has a documented procedure to promptly report data breaches to customers,…"
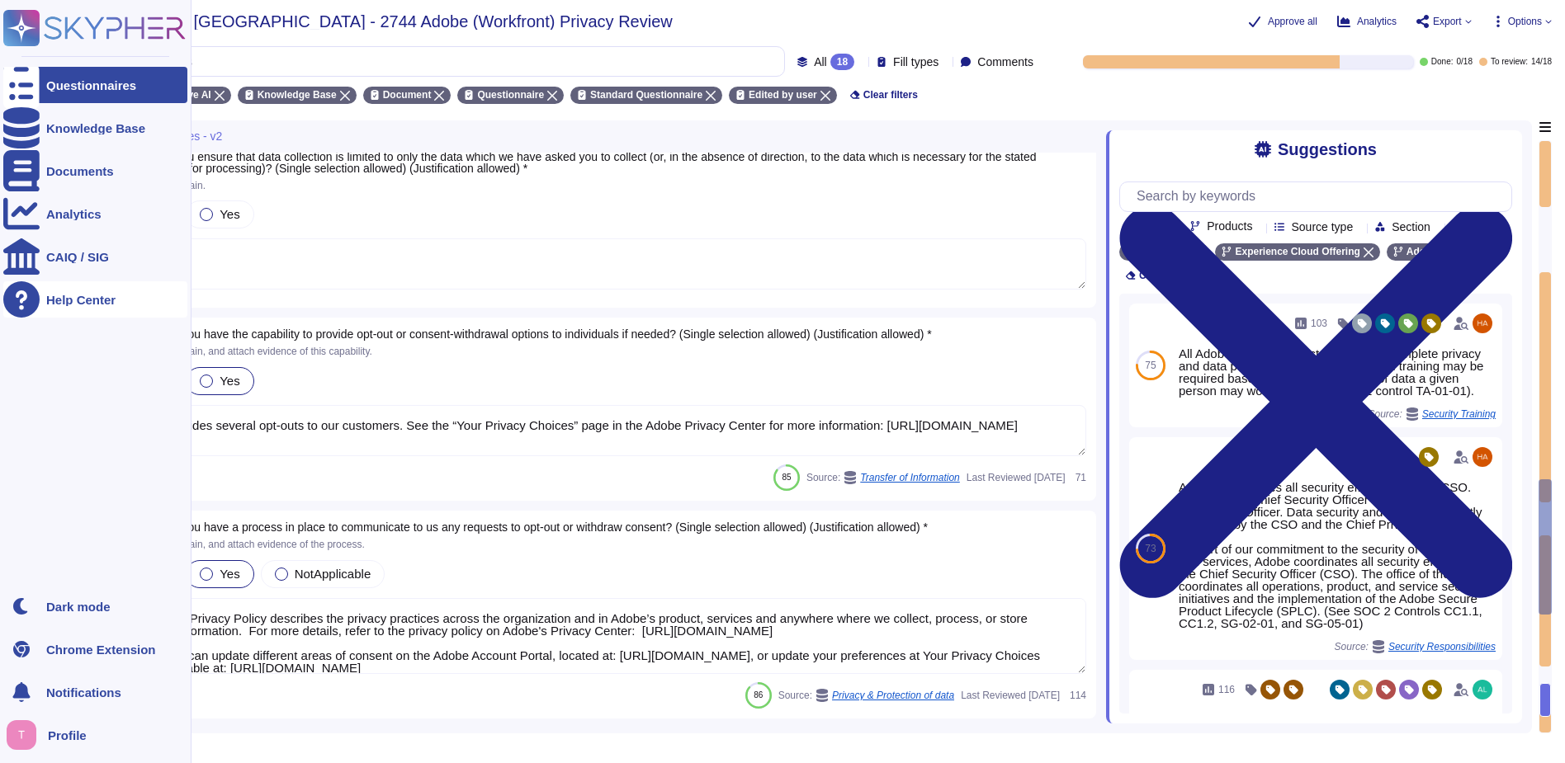
type textarea "Adobe records all incidents reported of injury, illness, diseases, etc. in a ca…"
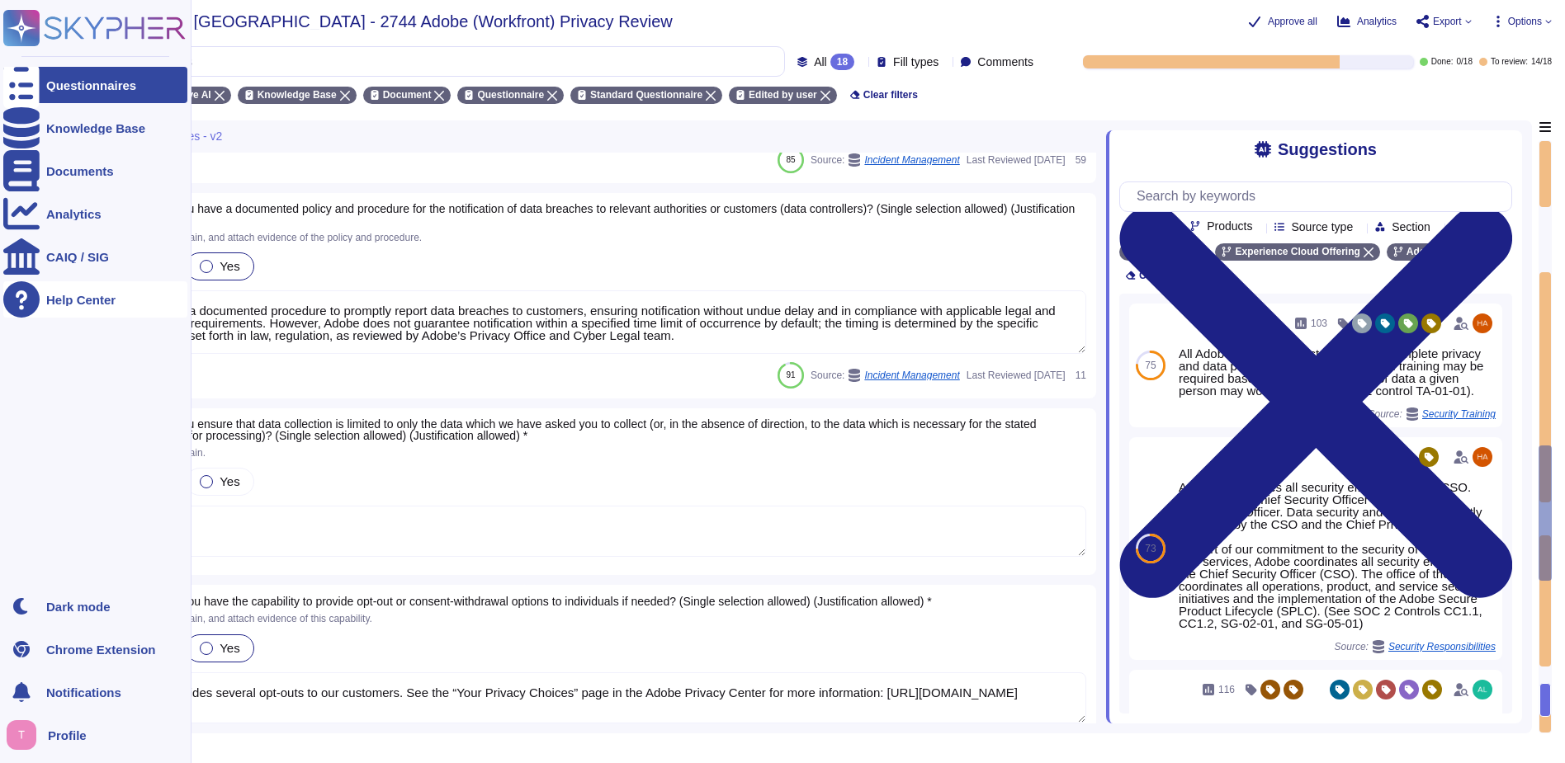
type textarea "The Adobe Article 30 Records are updated and maintained on an ongoing basis and…"
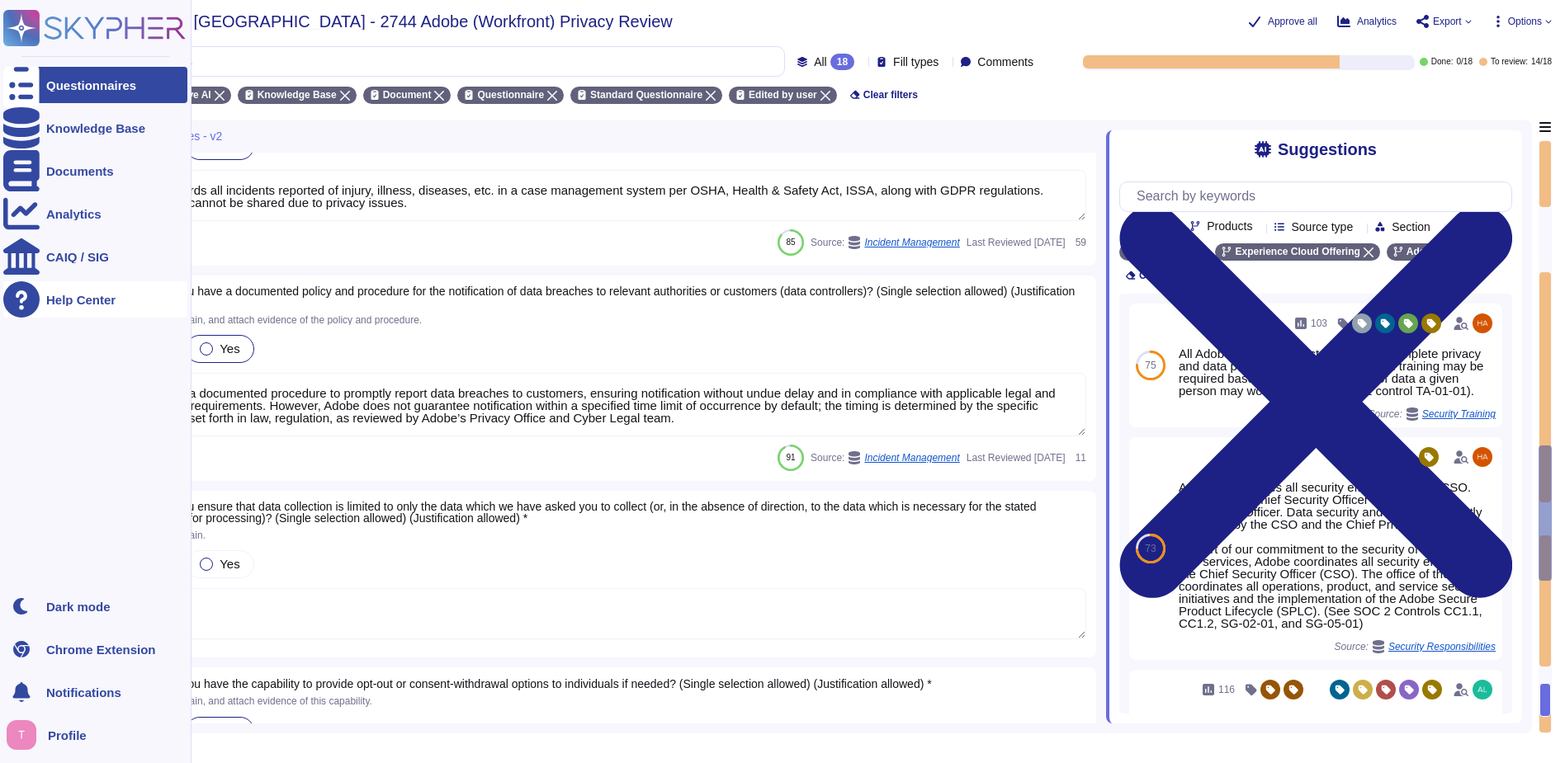
type textarea "Refer to Adobe's privacy policy is available here: [URL][DOMAIN_NAME]"
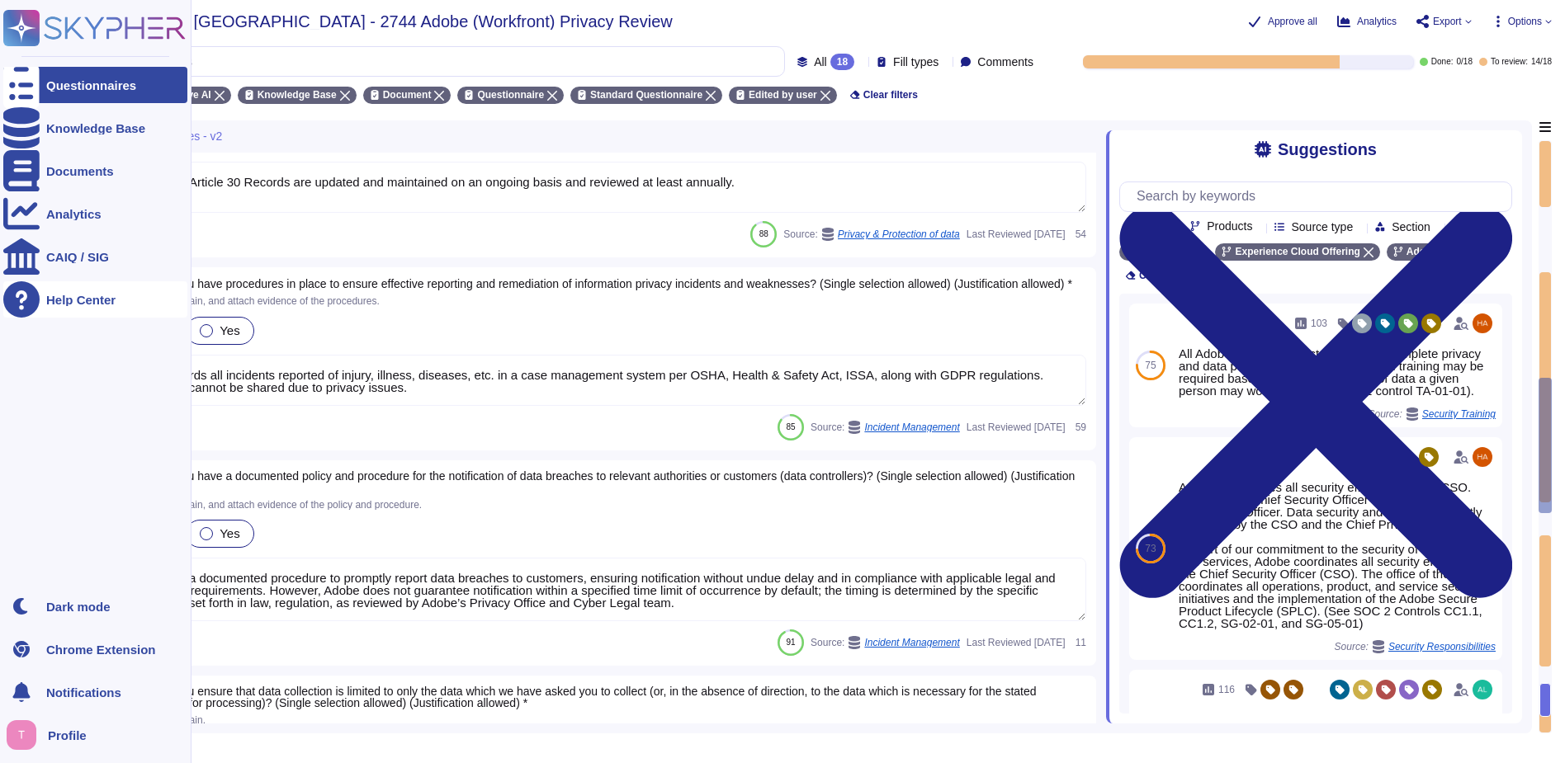
type textarea "If you have a privacy question, concern, or request, please fill out a privacy …"
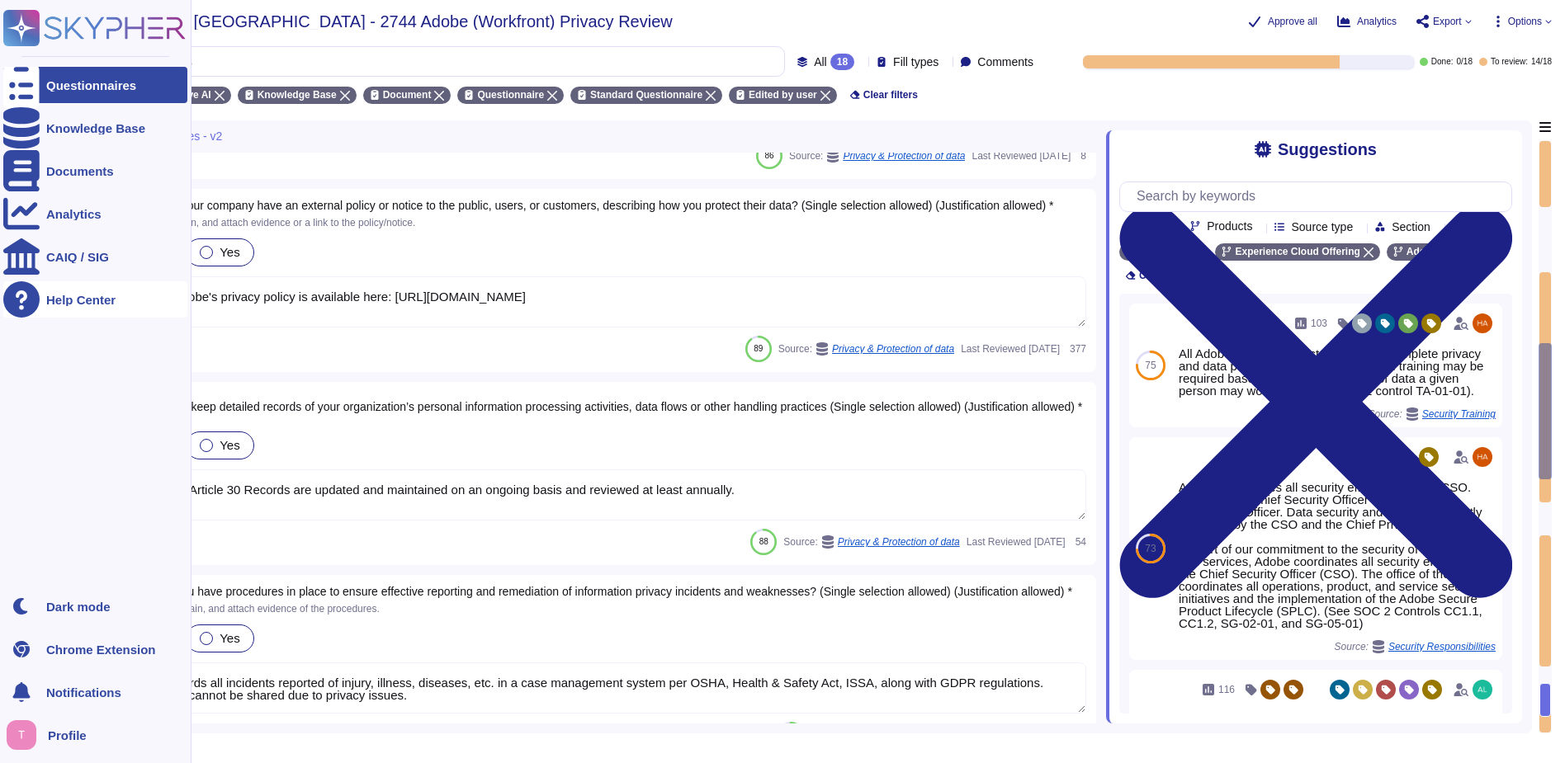
type textarea "Roles and responsibilities for the governance of Information Security within Ad…"
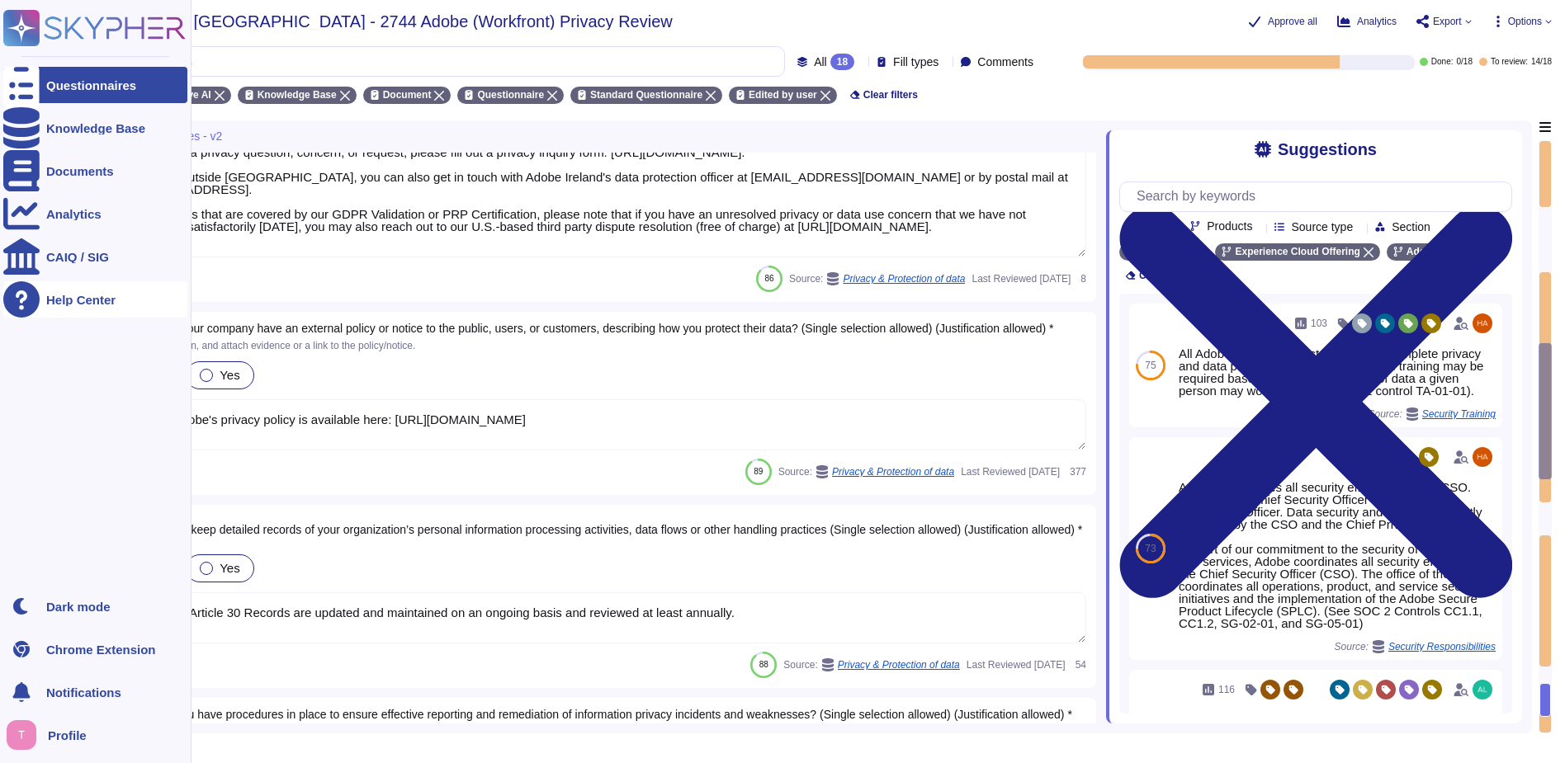
type textarea "The likelihood and impact associated with inherent and residual risk are determ…"
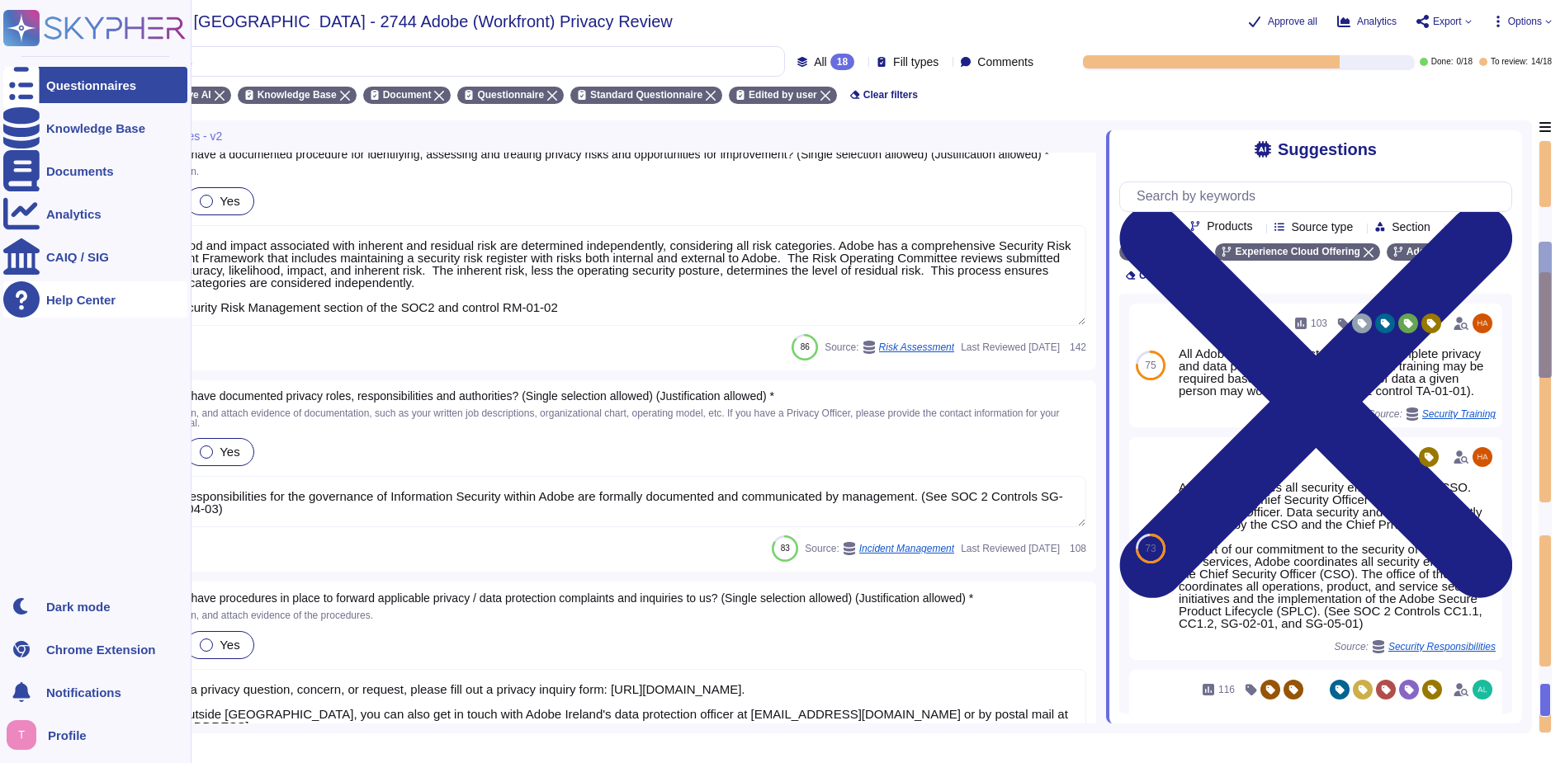
type textarea "Founded in [DATE], Adobe Inc. is one of the largest and most diversified softwa…"
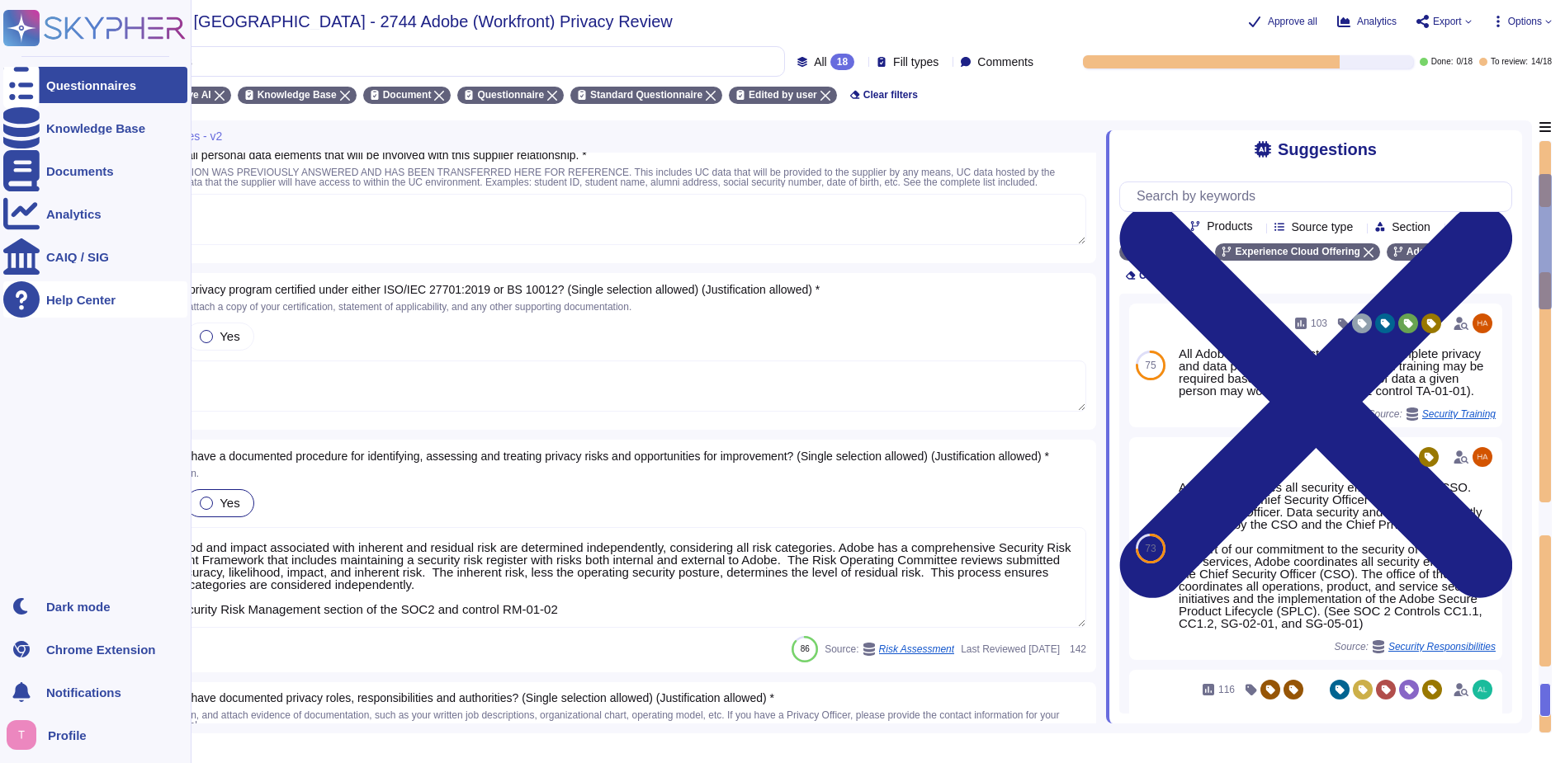
type textarea "Adobe Inc."
